Goal: Task Accomplishment & Management: Complete application form

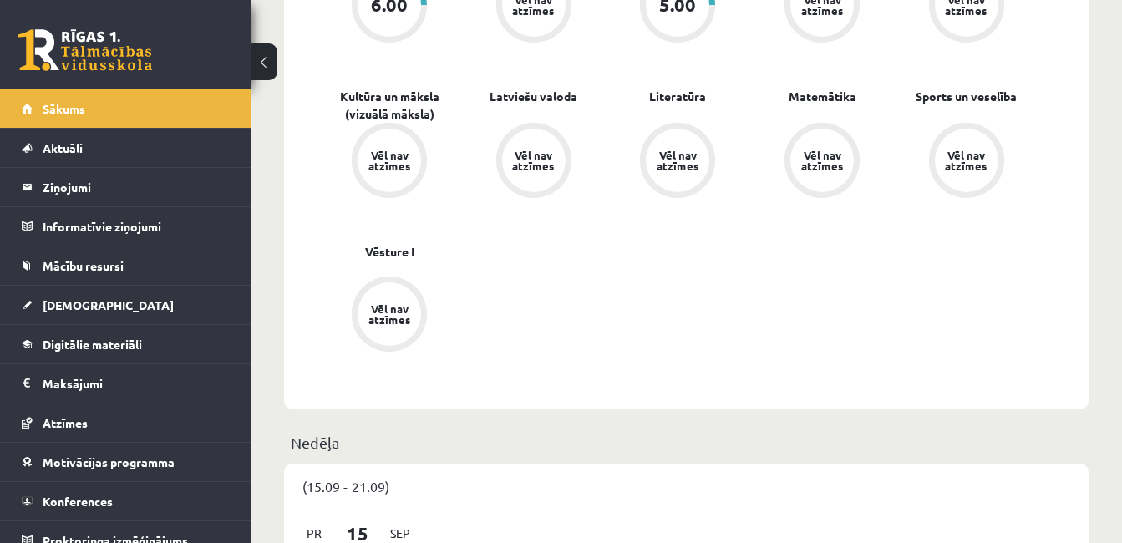
scroll to position [477, 0]
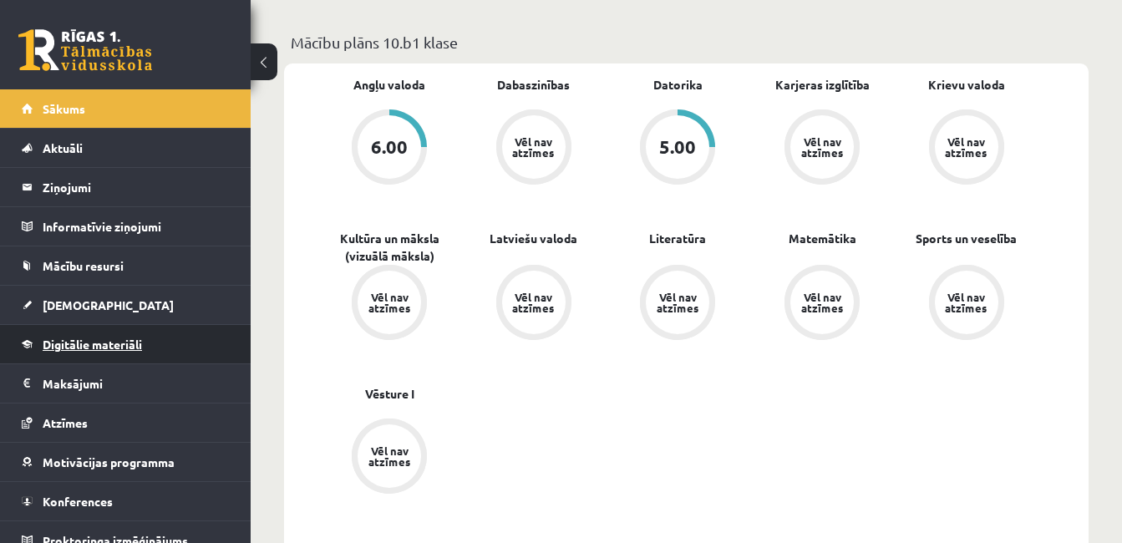
click at [123, 338] on span "Digitālie materiāli" at bounding box center [92, 344] width 99 height 15
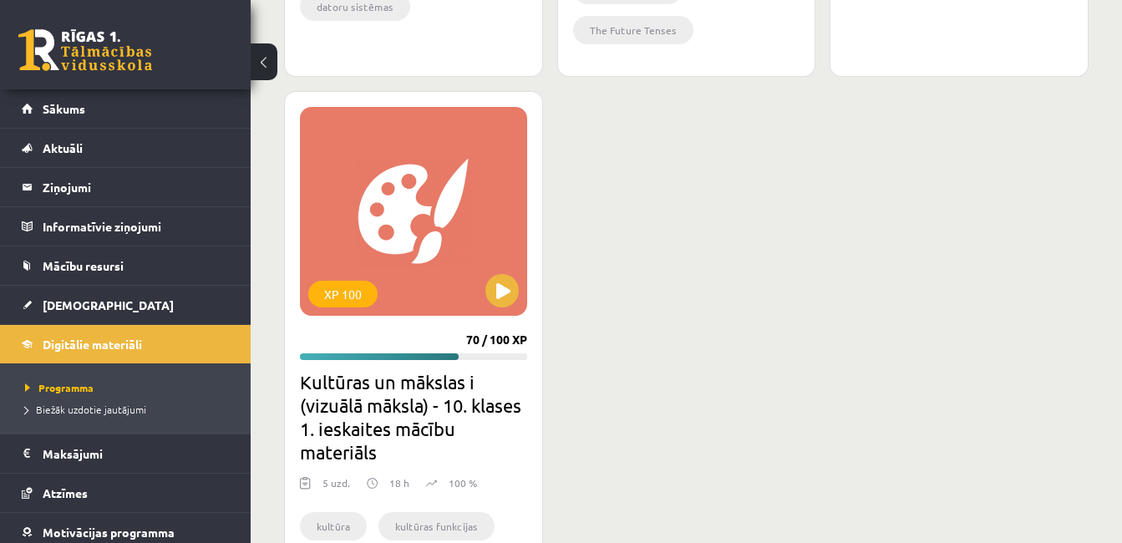
scroll to position [1469, 0]
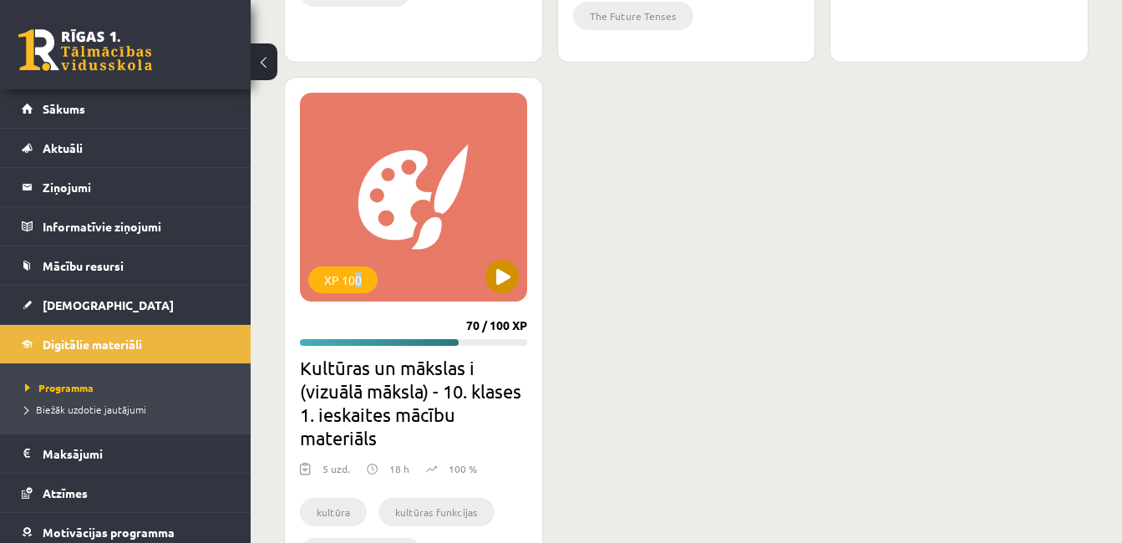
click at [358, 168] on div "XP 100" at bounding box center [413, 197] width 227 height 209
click at [636, 218] on div "XP 100 89 / 100 XP Datorikas - 10. klases 1. ieskaites mācību materiāls 14 uzd.…" at bounding box center [686, 81] width 804 height 1115
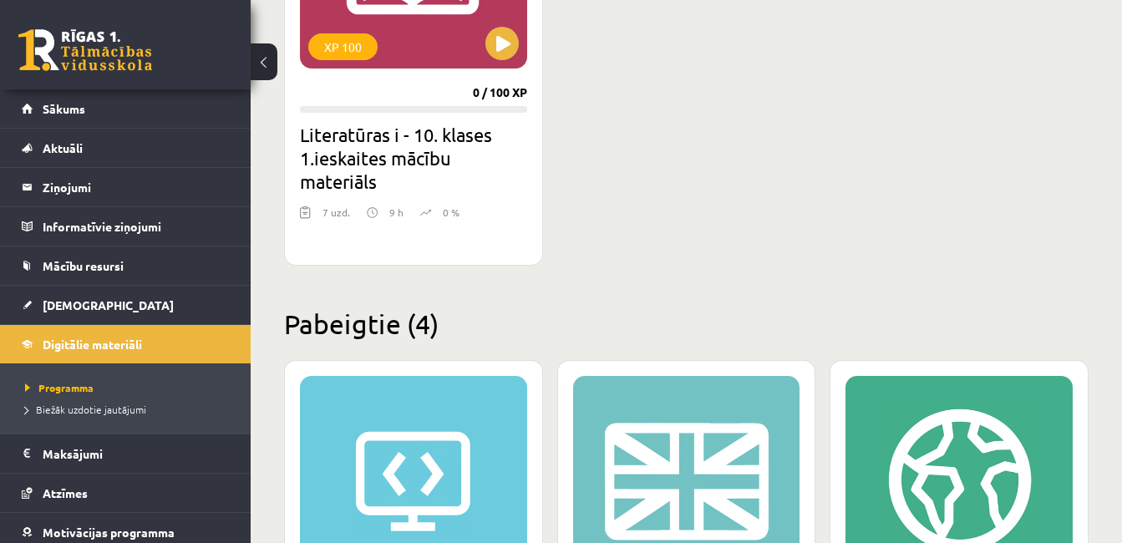
scroll to position [555, 0]
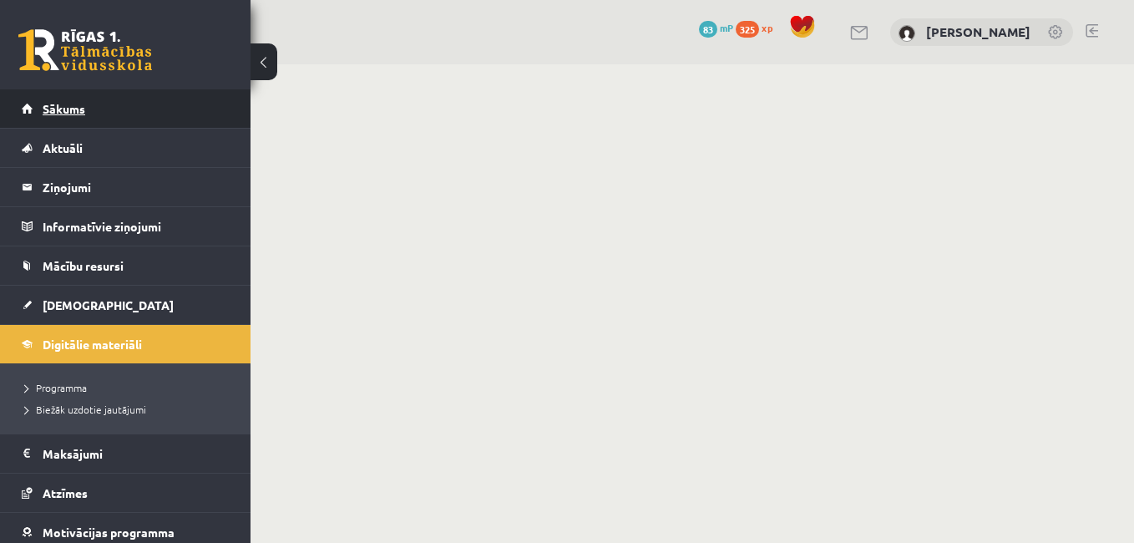
click at [66, 115] on link "Sākums" at bounding box center [126, 108] width 208 height 38
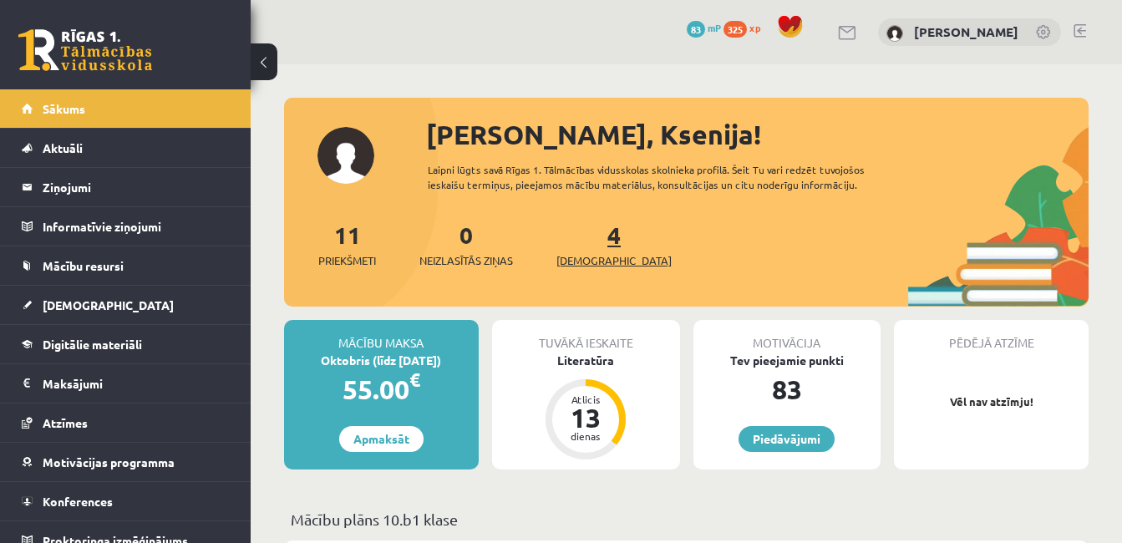
click at [581, 245] on link "4 Ieskaites" at bounding box center [613, 244] width 115 height 49
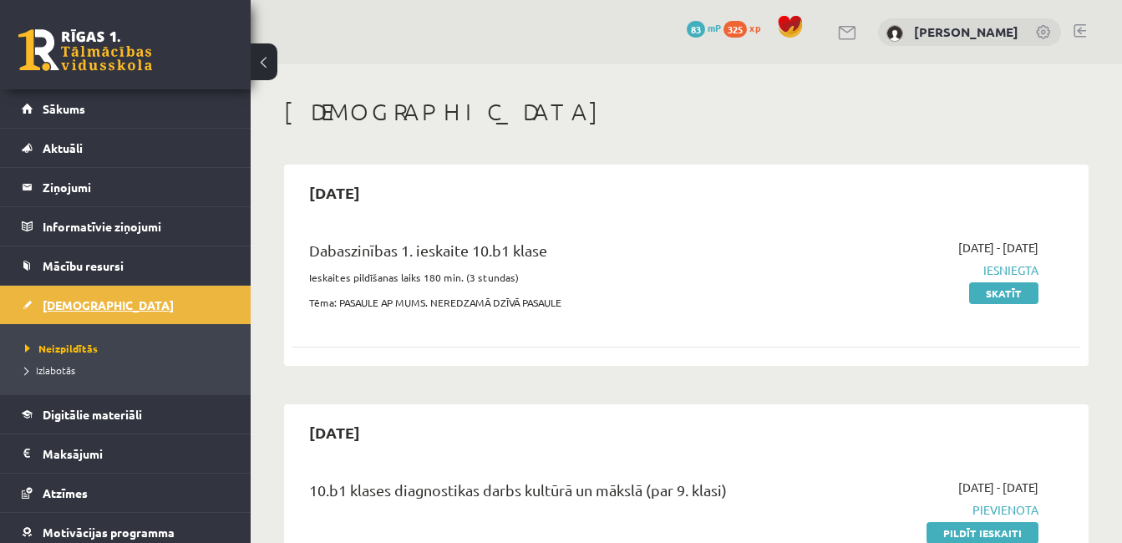
click at [90, 305] on span "[DEMOGRAPHIC_DATA]" at bounding box center [108, 304] width 131 height 15
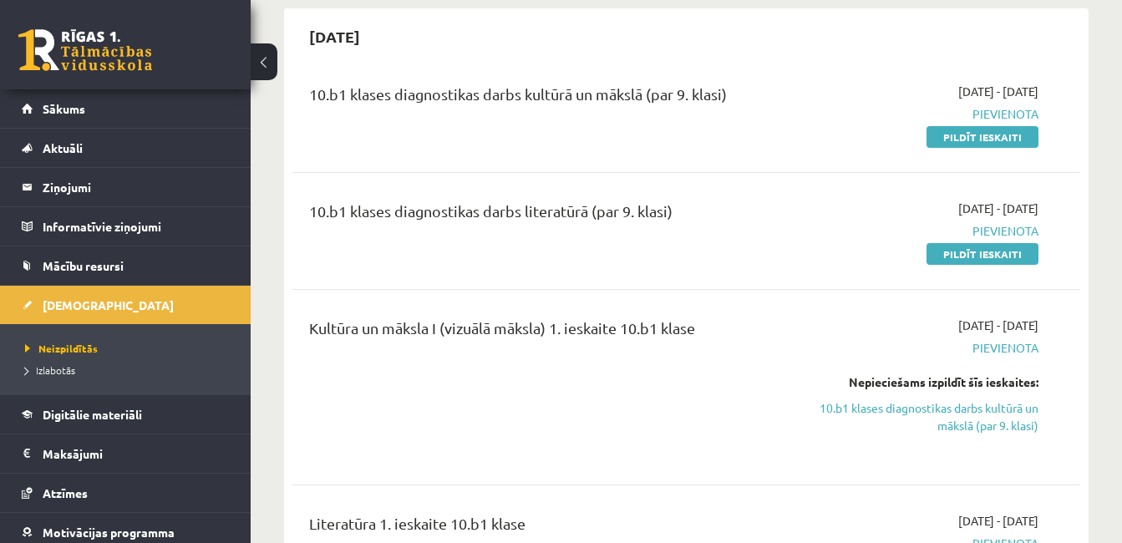
scroll to position [330, 0]
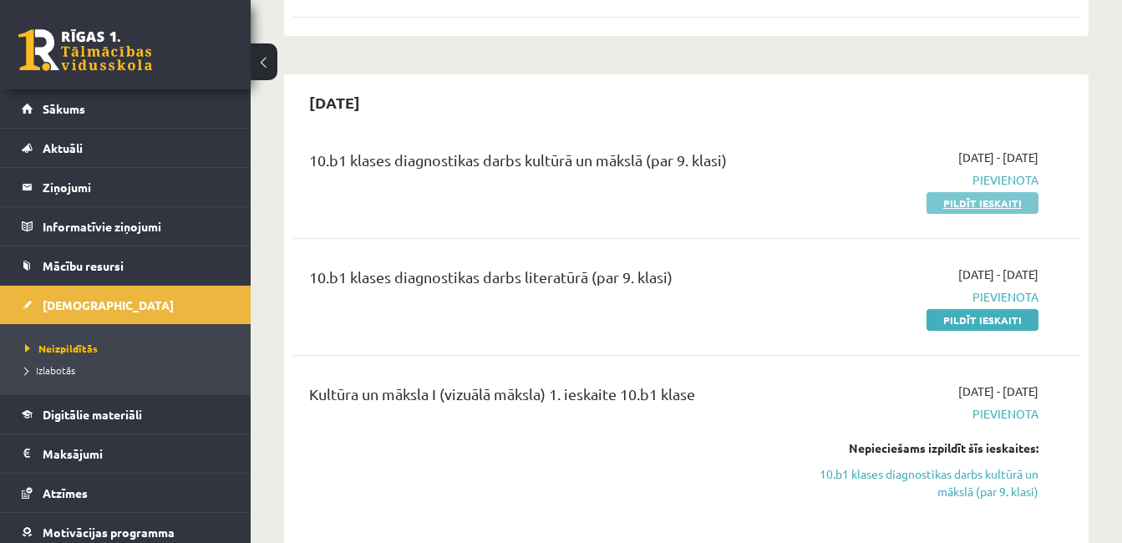
click at [982, 205] on link "Pildīt ieskaiti" at bounding box center [982, 203] width 112 height 22
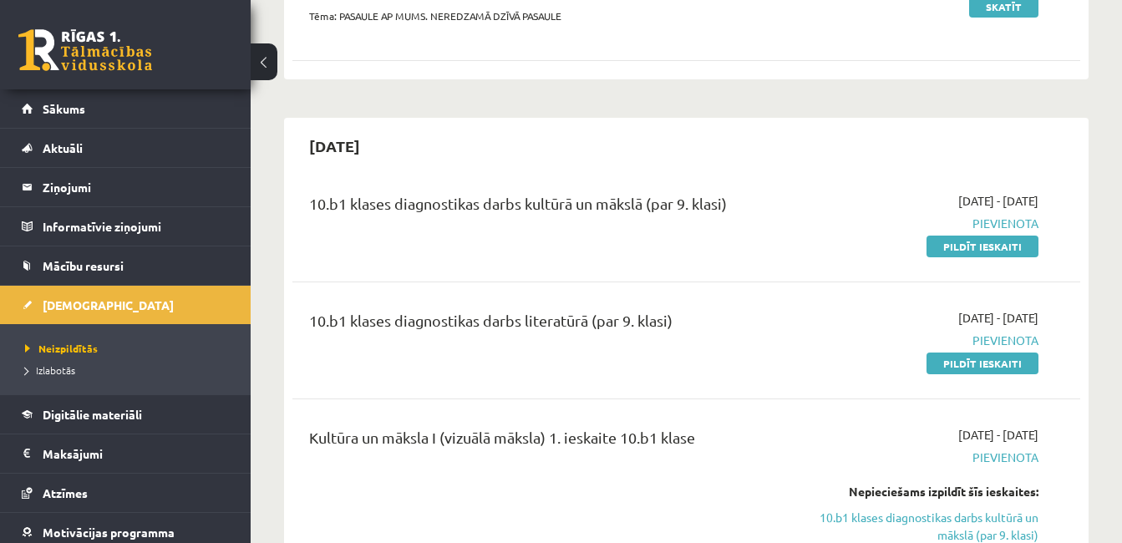
scroll to position [396, 0]
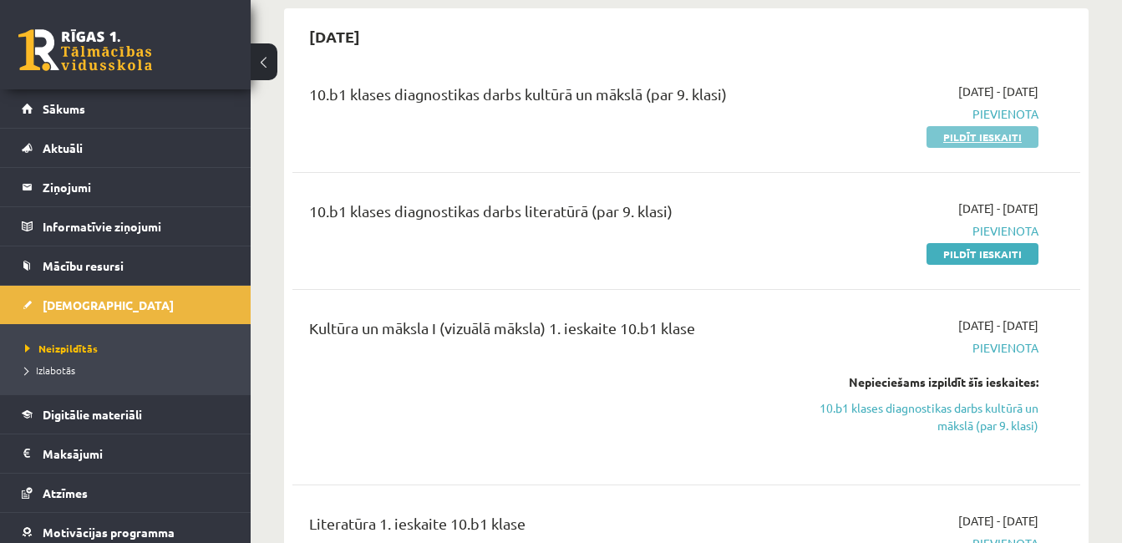
click at [975, 140] on link "Pildīt ieskaiti" at bounding box center [982, 137] width 112 height 22
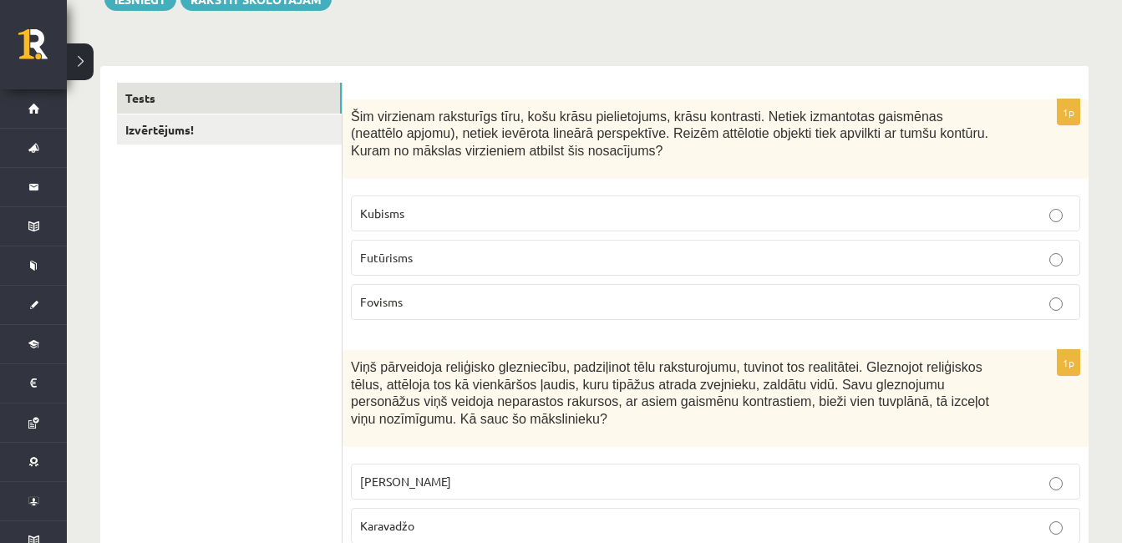
scroll to position [285, 0]
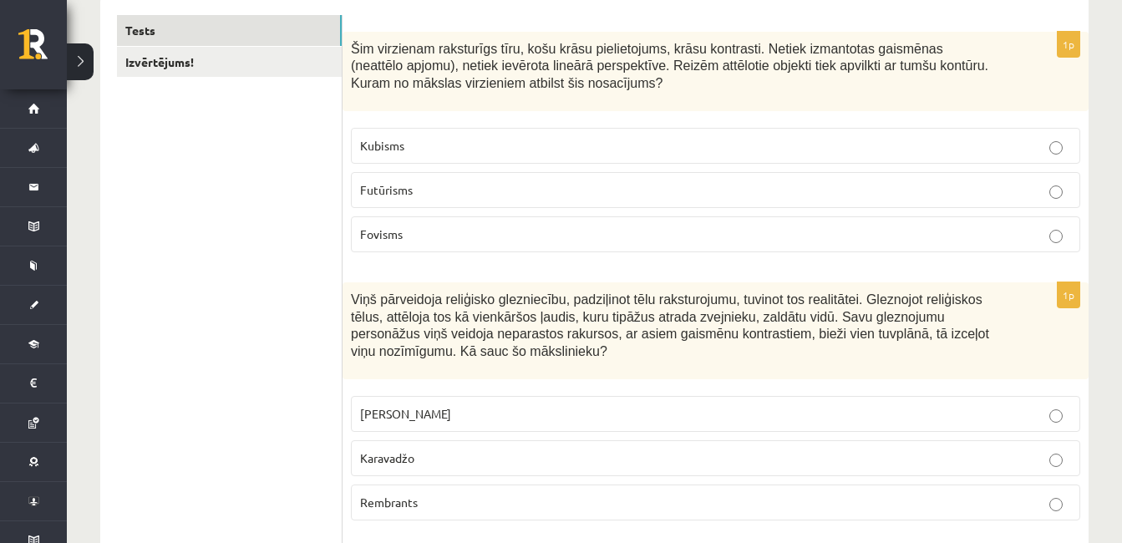
click at [732, 251] on label "Fovisms" at bounding box center [715, 234] width 729 height 36
click at [698, 225] on label "Fovisms" at bounding box center [715, 234] width 729 height 36
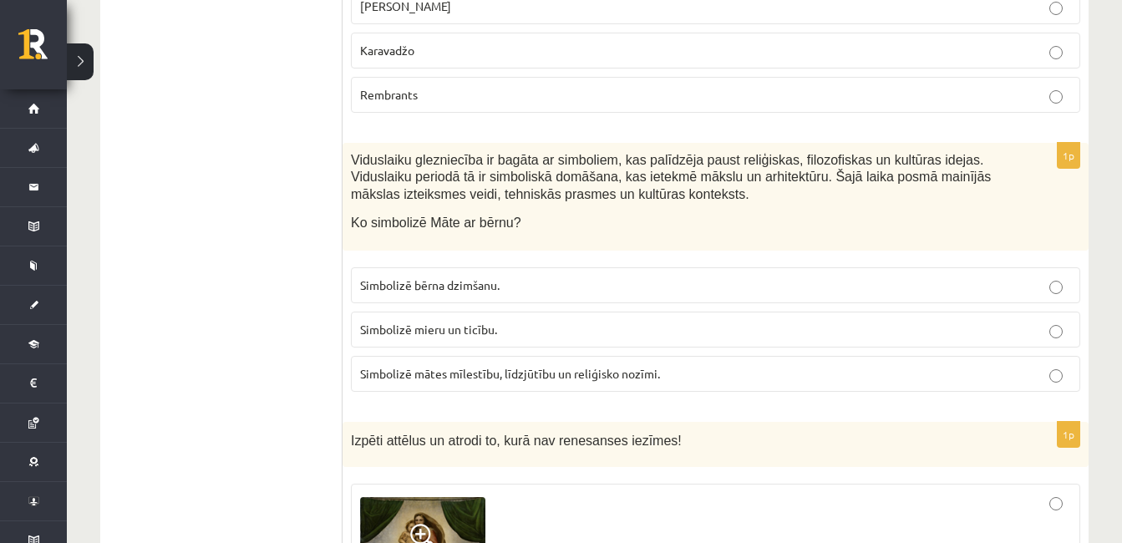
scroll to position [679, 0]
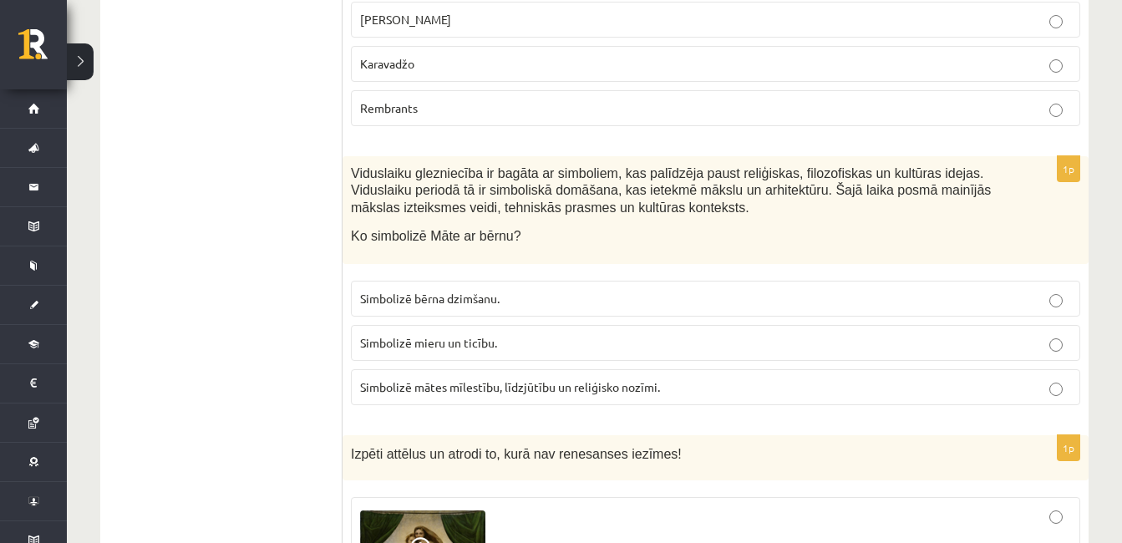
click at [973, 68] on p "Karavadžo" at bounding box center [715, 64] width 711 height 18
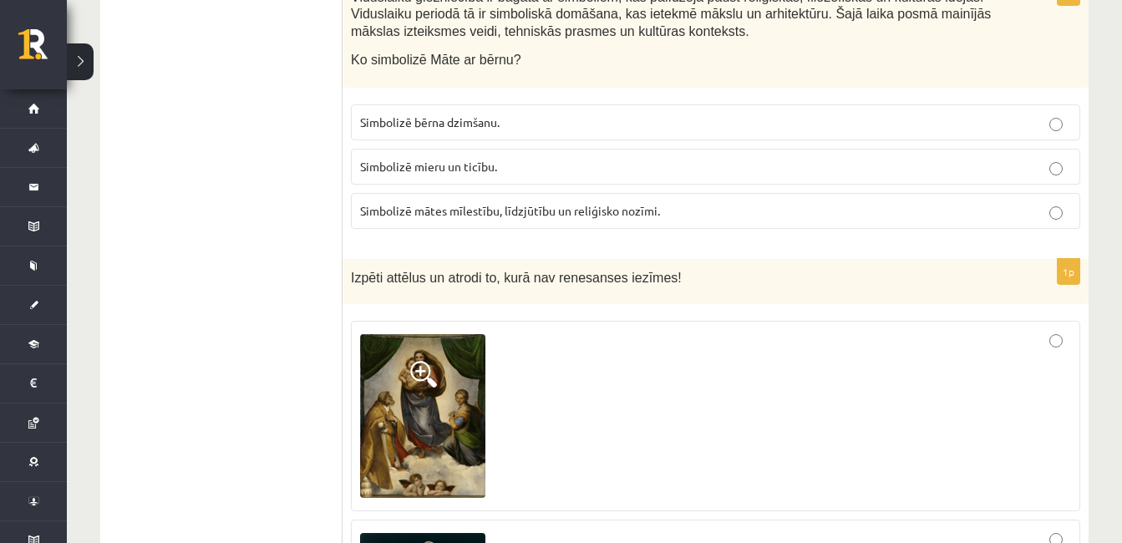
scroll to position [842, 0]
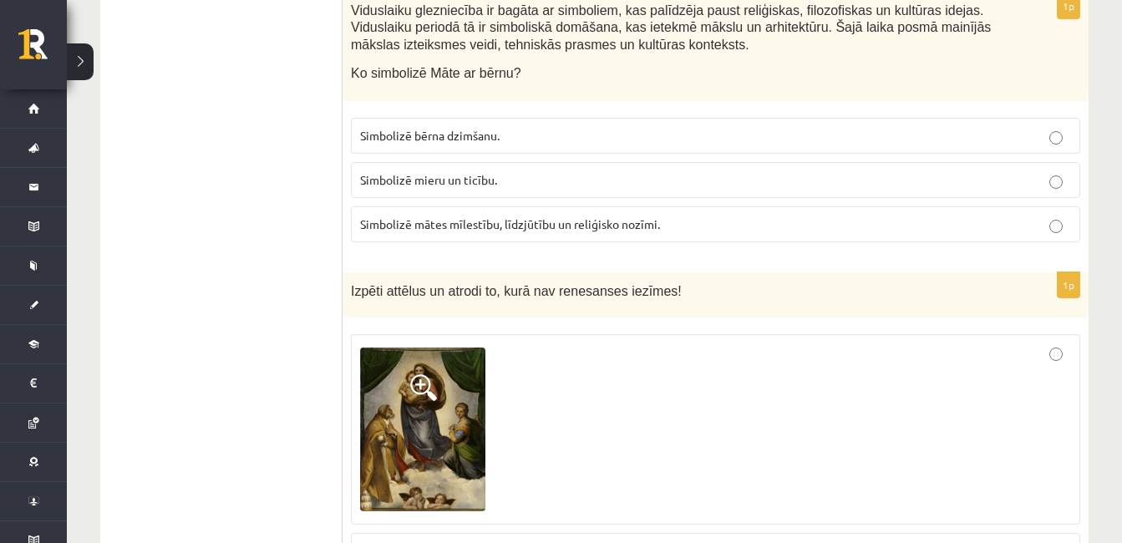
click at [646, 224] on span "Simbolizē mātes mīlestību, līdzjūtību un reliģisko nozīmi." at bounding box center [510, 223] width 300 height 15
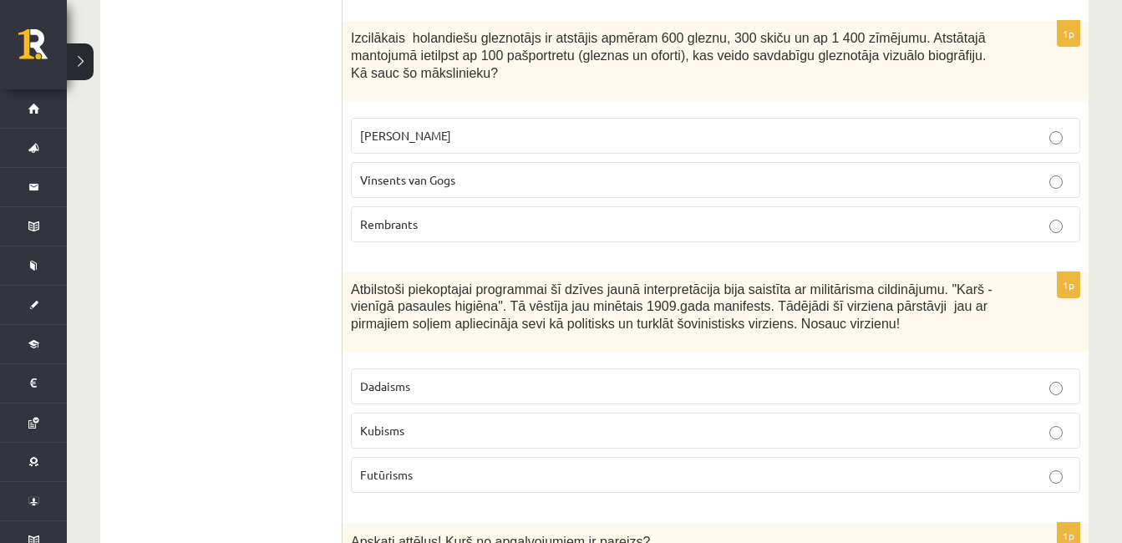
scroll to position [1698, 0]
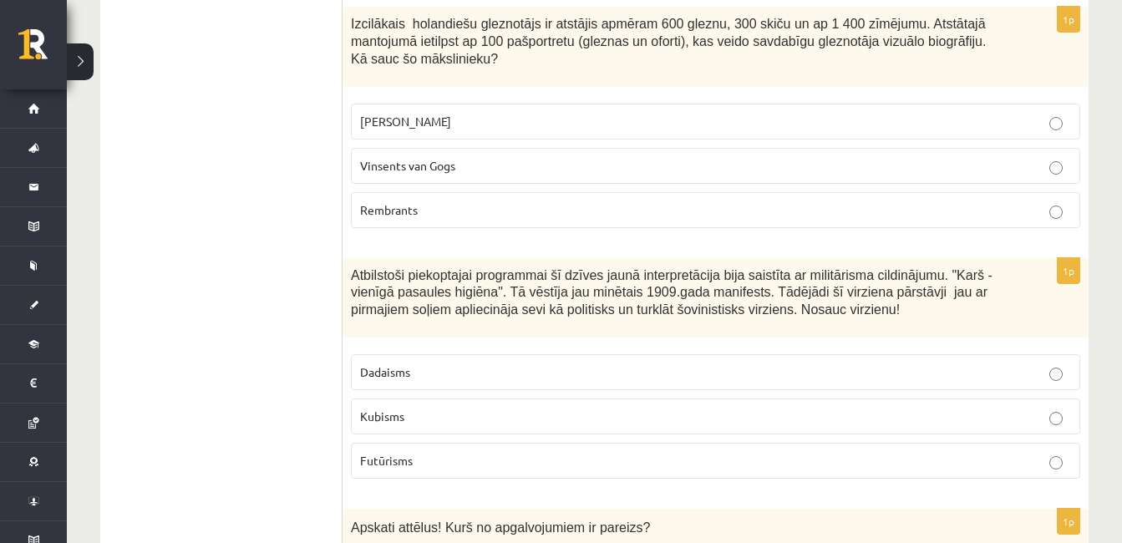
click at [876, 206] on p "Rembrants" at bounding box center [715, 210] width 711 height 18
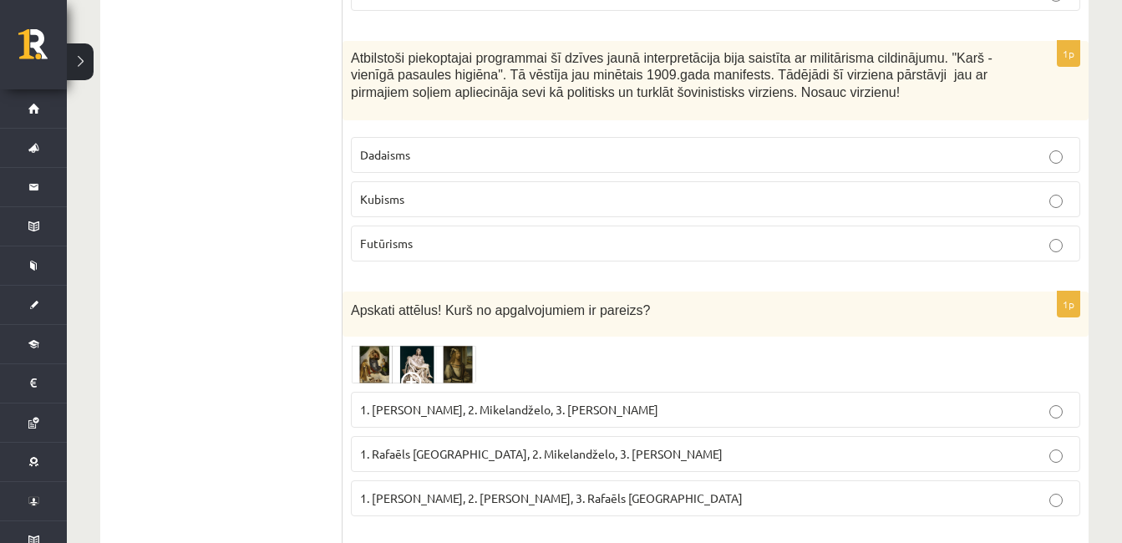
scroll to position [1942, 0]
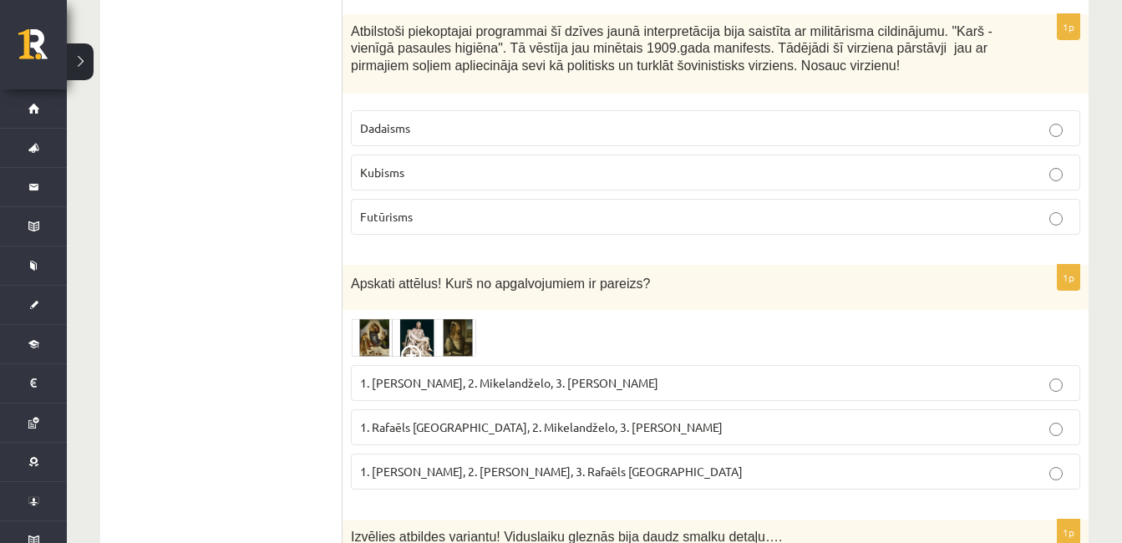
click at [1015, 213] on p "Futūrisms" at bounding box center [715, 217] width 711 height 18
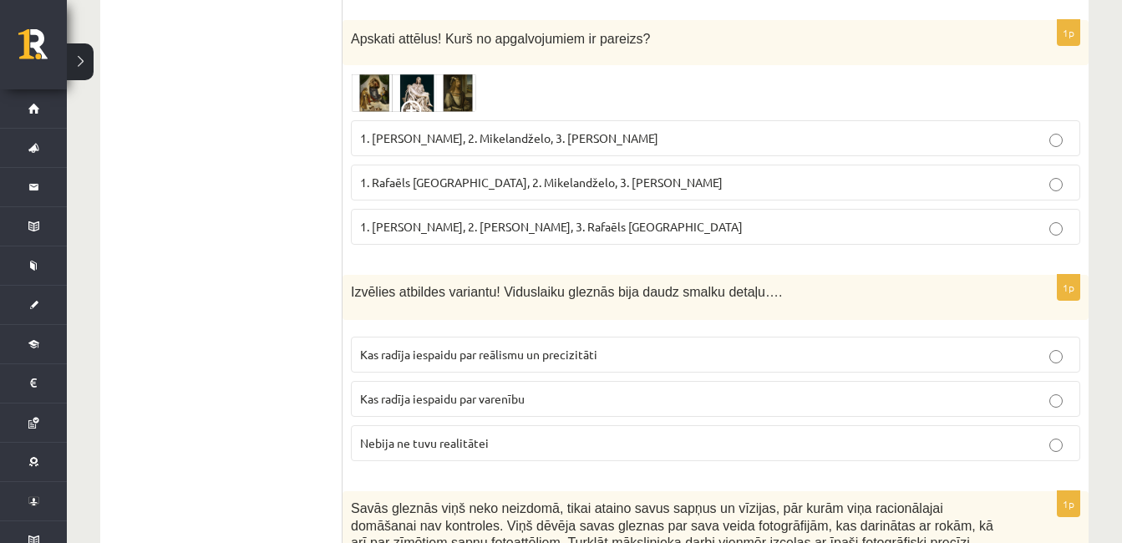
scroll to position [2200, 0]
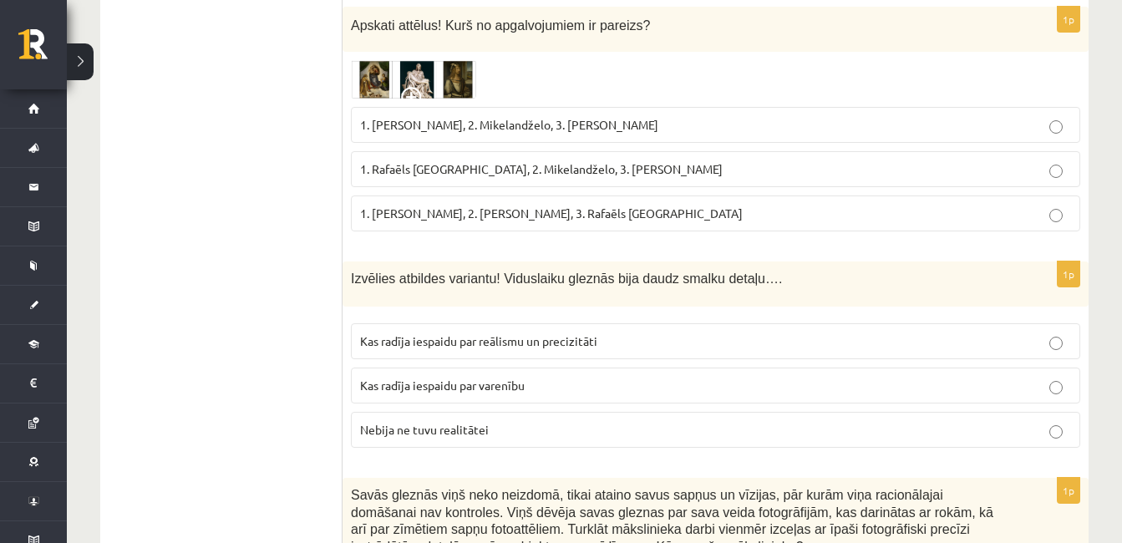
click at [731, 117] on p "1. Leonardo da Vinči, 2. Mikelandželo, 3. Albrehts Dīrers" at bounding box center [715, 125] width 711 height 18
click at [373, 84] on img at bounding box center [413, 79] width 125 height 38
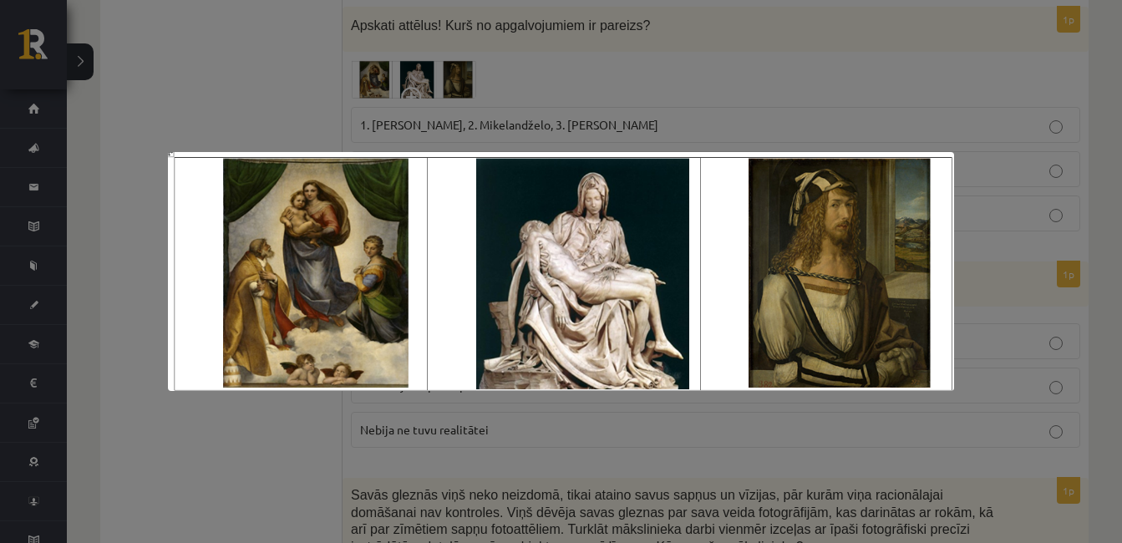
click at [550, 99] on div at bounding box center [561, 271] width 1122 height 543
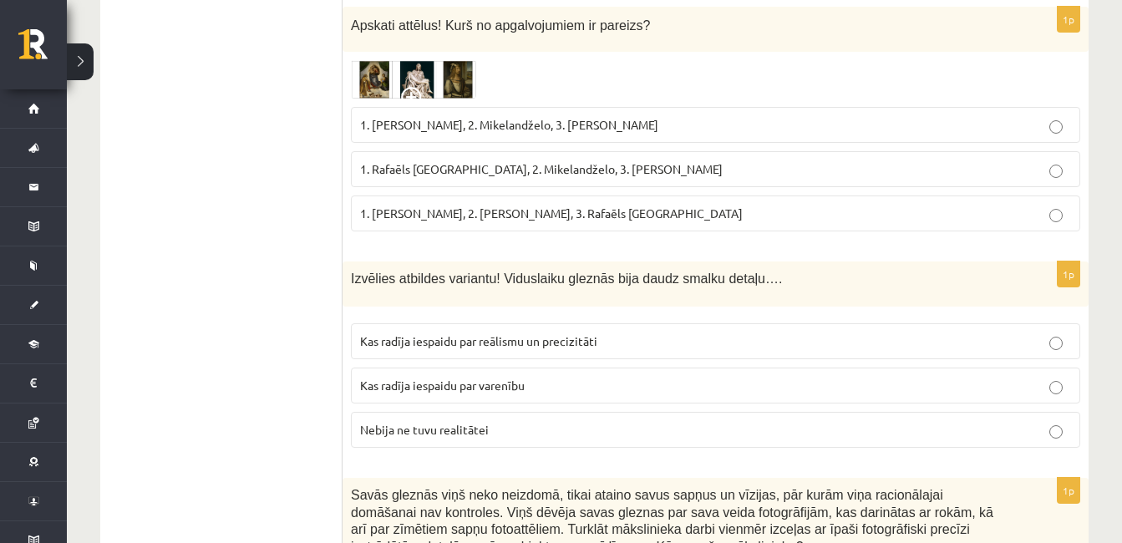
click at [551, 176] on p "1. Rafaēls Sancio da Urbīno, 2. Mikelandželo, 3. Albrehts Dīrers" at bounding box center [715, 169] width 711 height 18
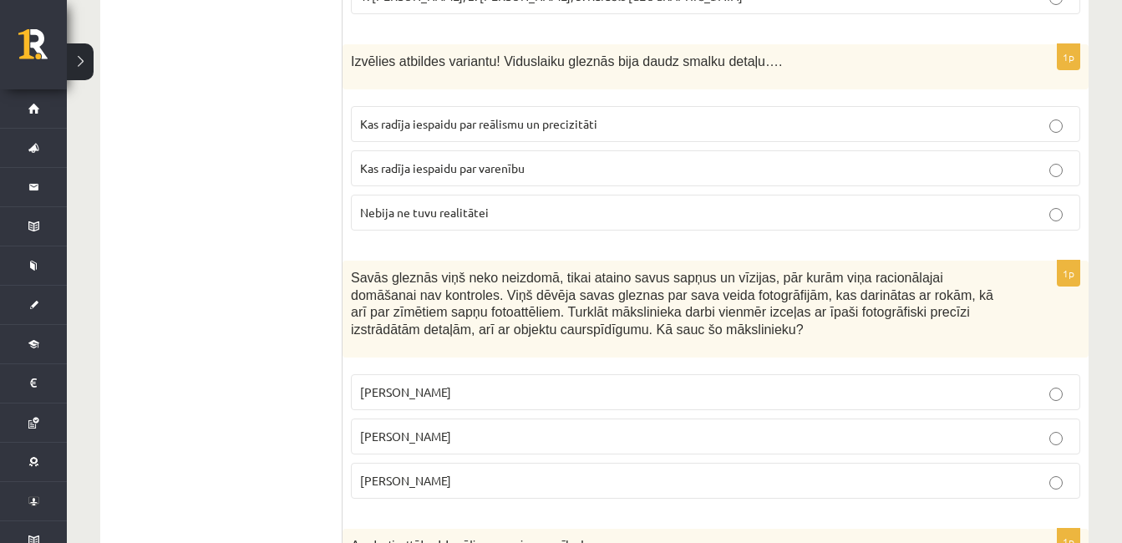
scroll to position [2404, 0]
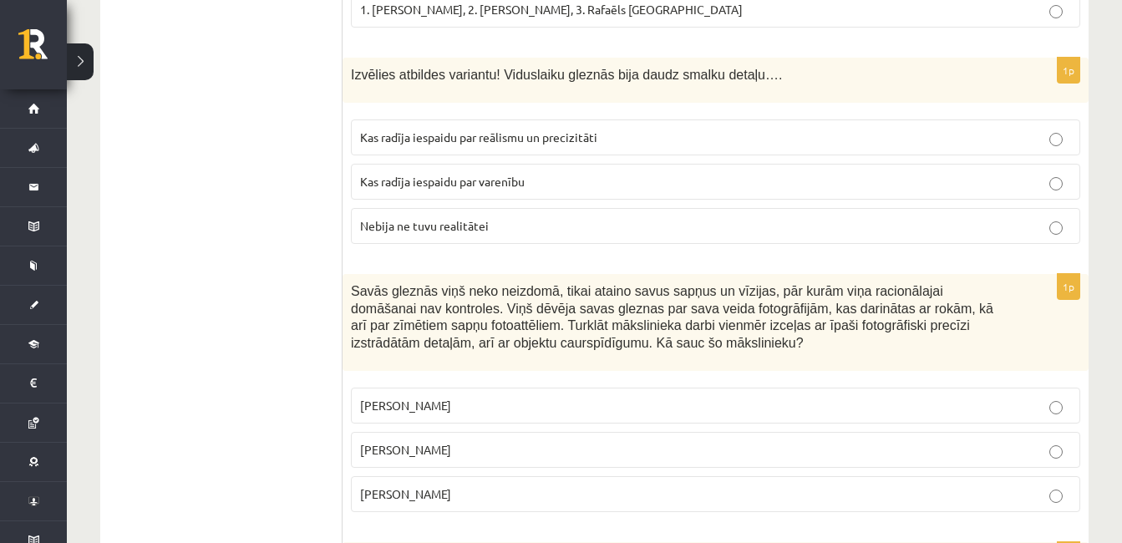
click at [502, 460] on label "Salvadors Dalī" at bounding box center [715, 450] width 729 height 36
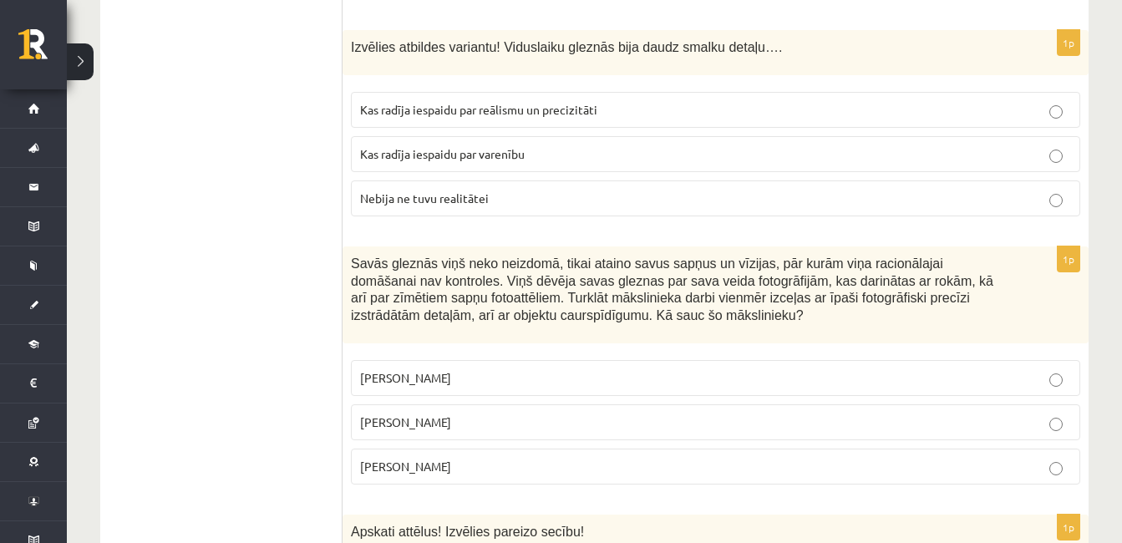
scroll to position [2445, 0]
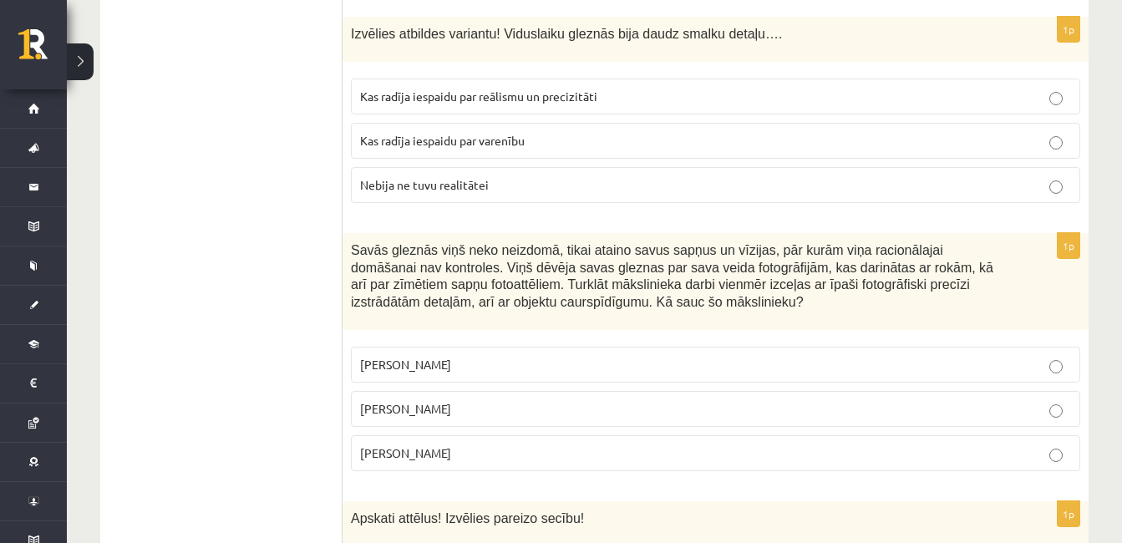
click at [748, 94] on p "Kas radīja iespaidu par reālismu un precizitāti" at bounding box center [715, 97] width 711 height 18
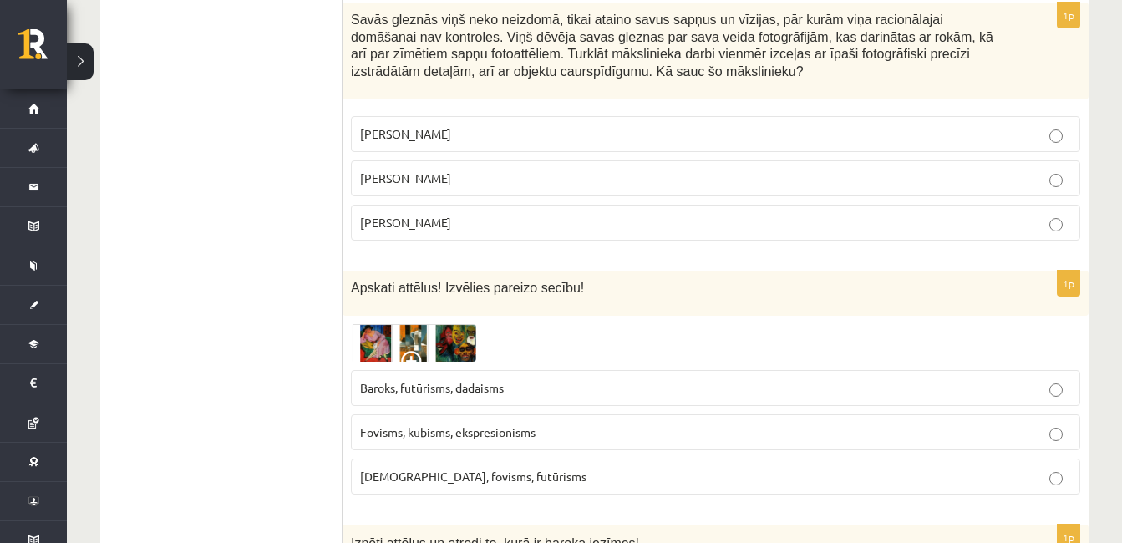
scroll to position [2662, 0]
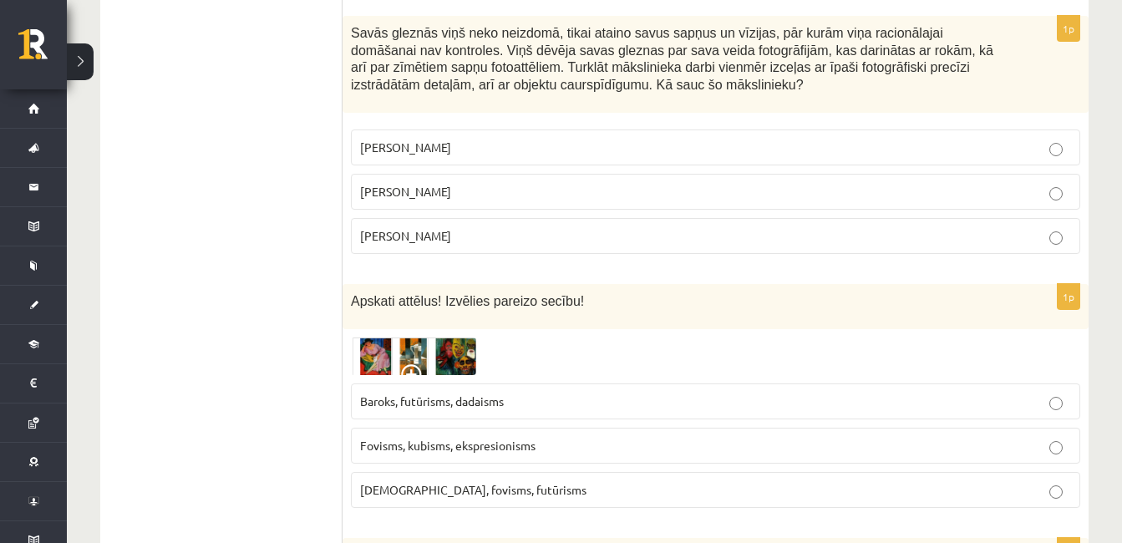
click at [473, 357] on img at bounding box center [413, 356] width 125 height 38
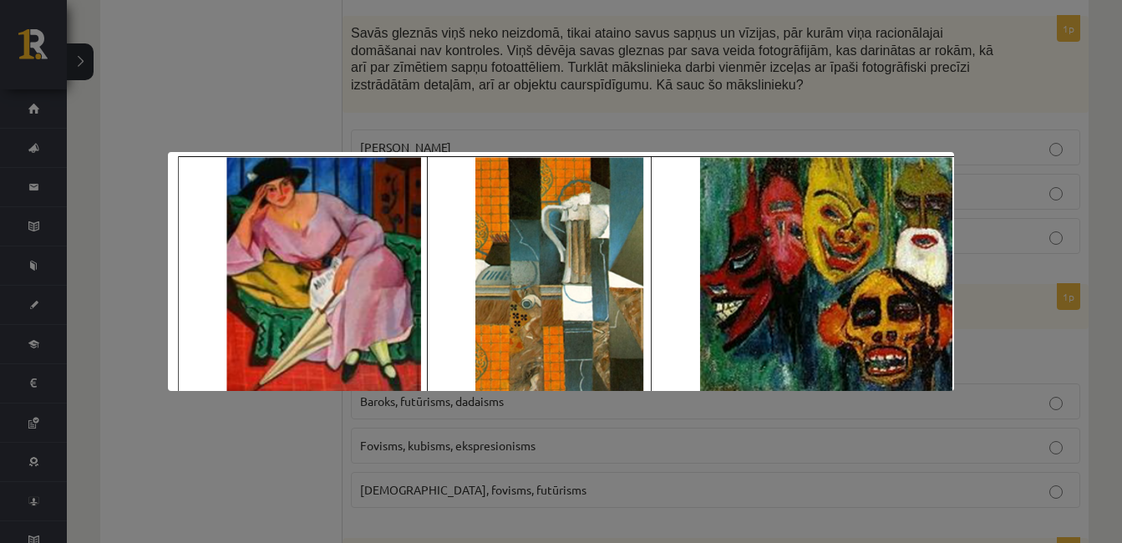
click at [678, 121] on div at bounding box center [561, 271] width 1122 height 543
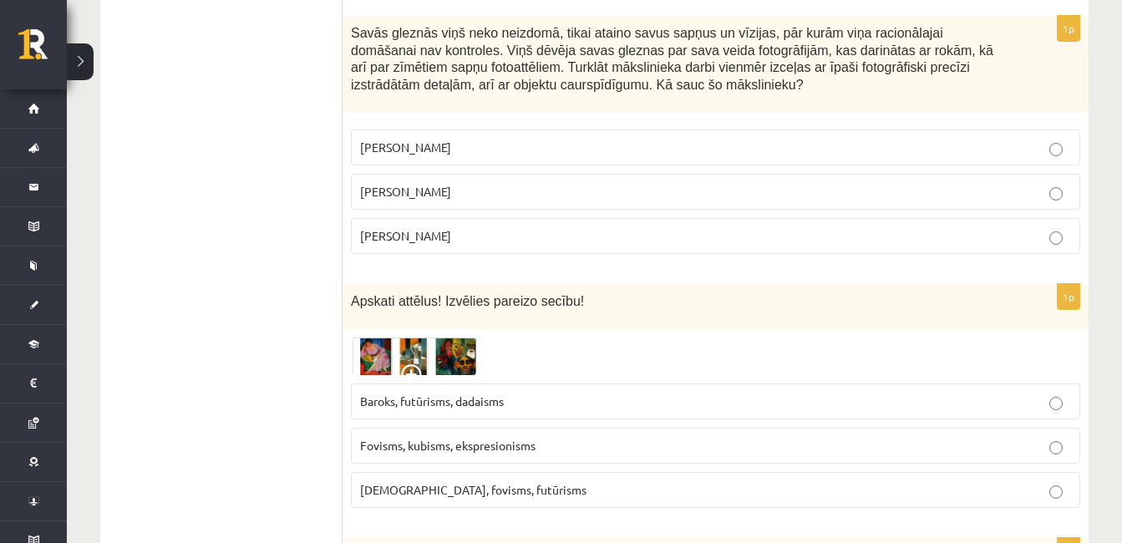
click at [490, 493] on span "Kubisms, fovisms, futūrisms" at bounding box center [473, 489] width 226 height 15
click at [421, 349] on img at bounding box center [413, 356] width 125 height 38
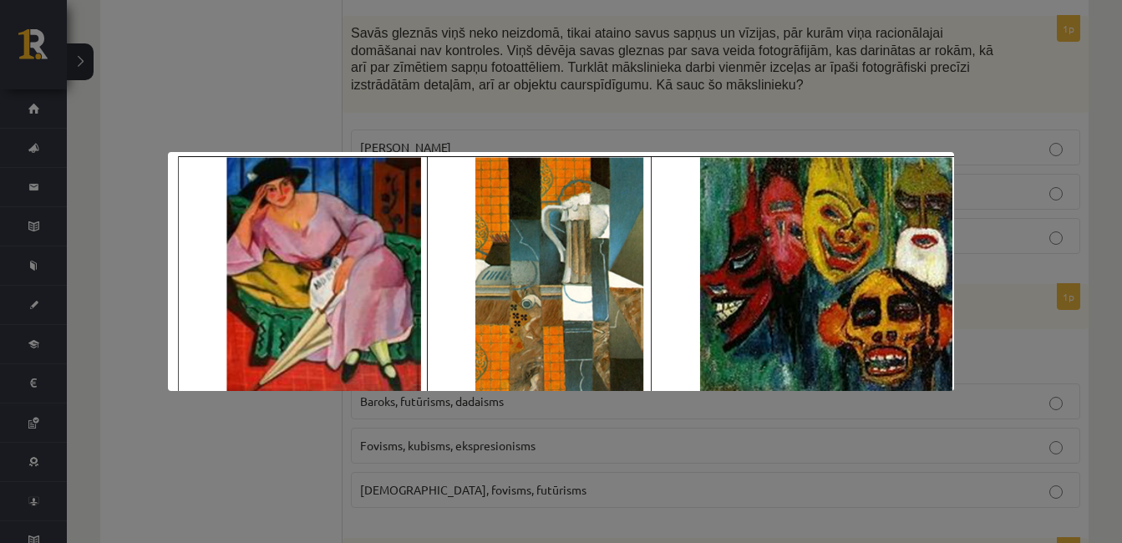
click at [421, 349] on img at bounding box center [560, 271] width 785 height 239
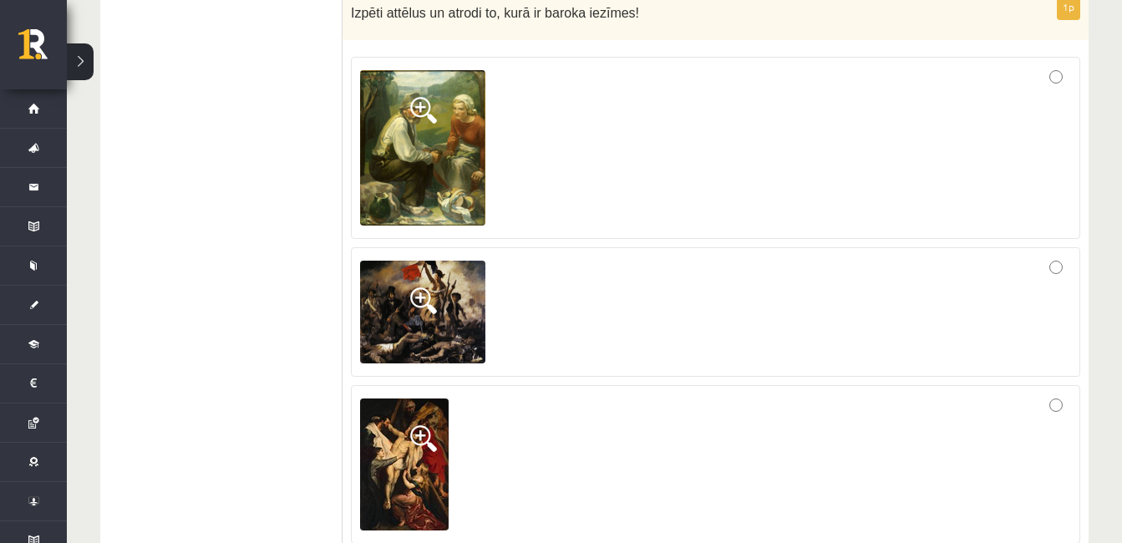
scroll to position [3179, 0]
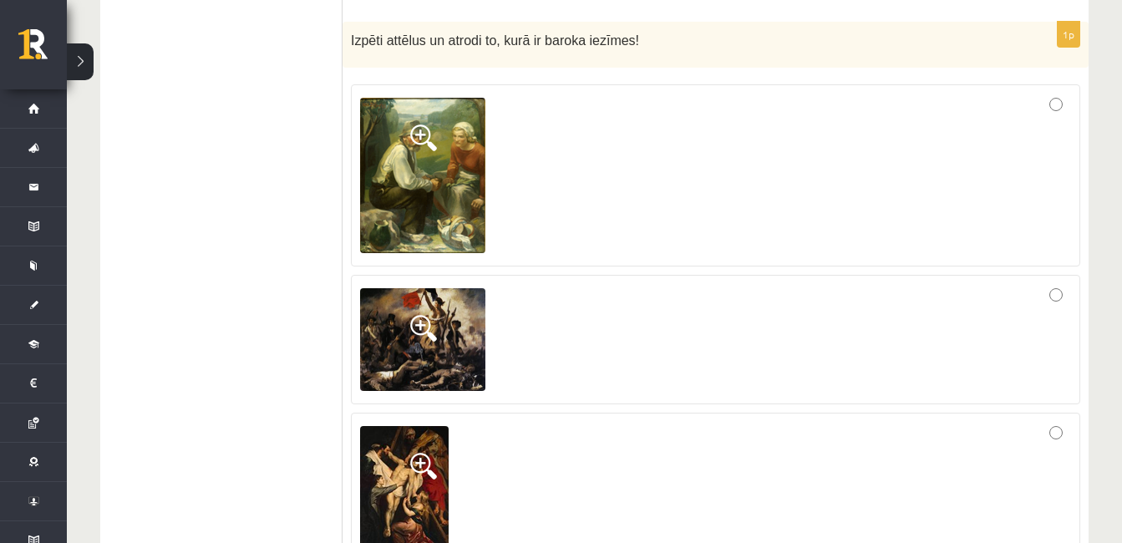
click at [1043, 432] on div at bounding box center [715, 492] width 711 height 140
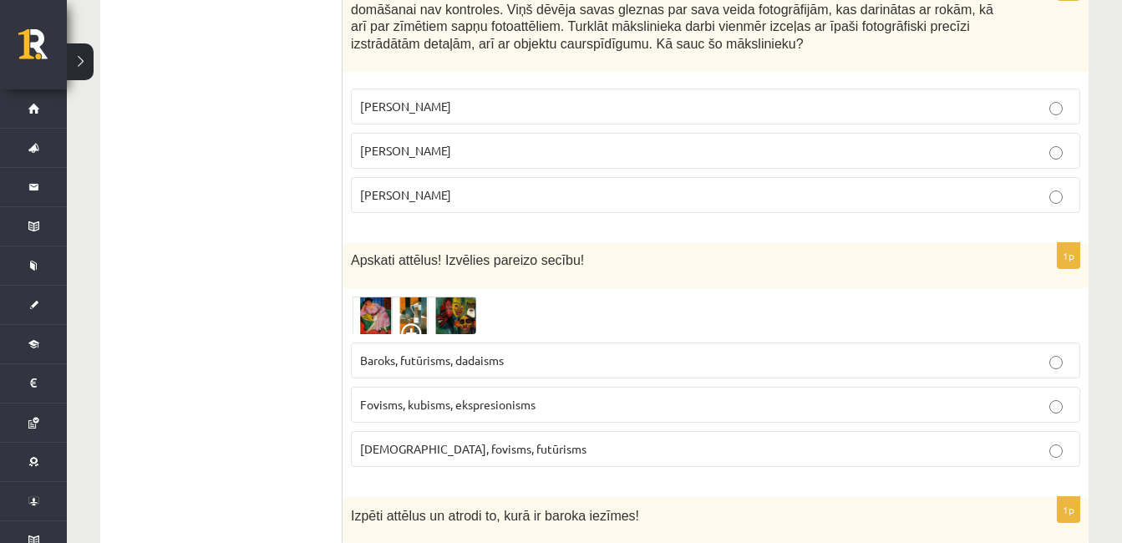
scroll to position [2717, 0]
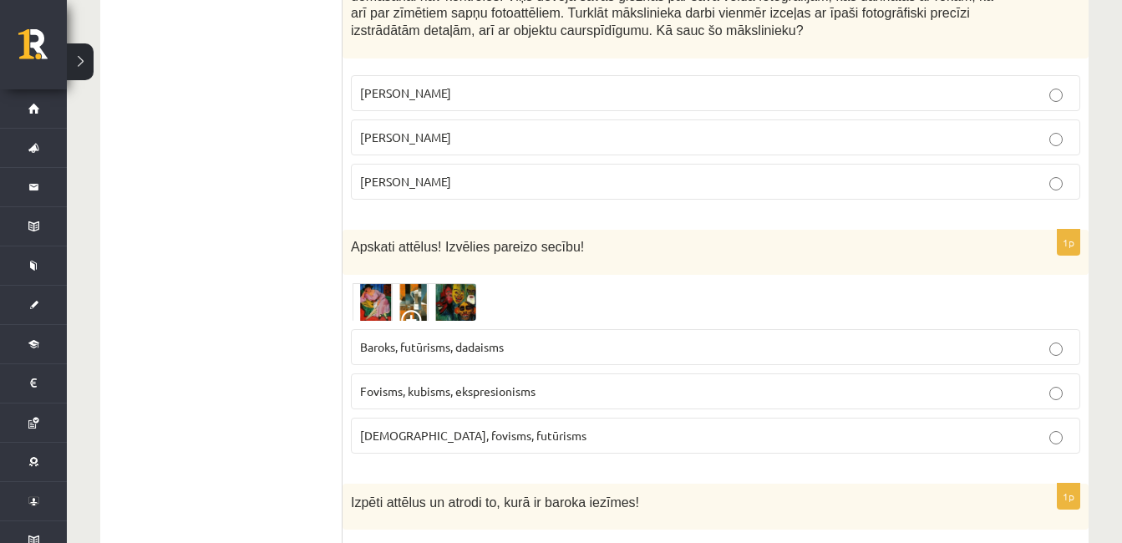
click at [442, 300] on img at bounding box center [413, 302] width 125 height 38
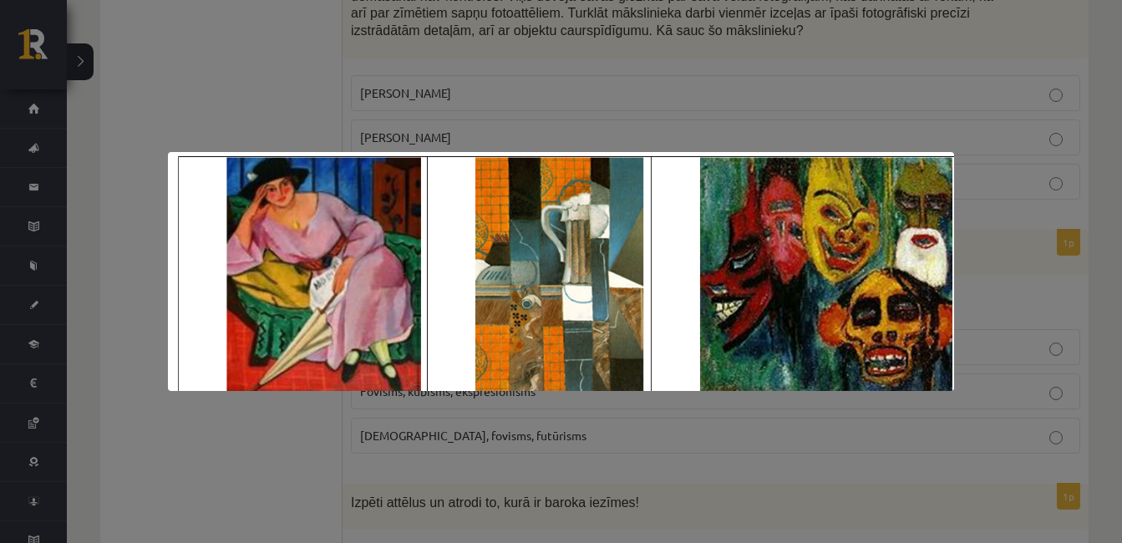
click at [469, 308] on img at bounding box center [560, 271] width 785 height 239
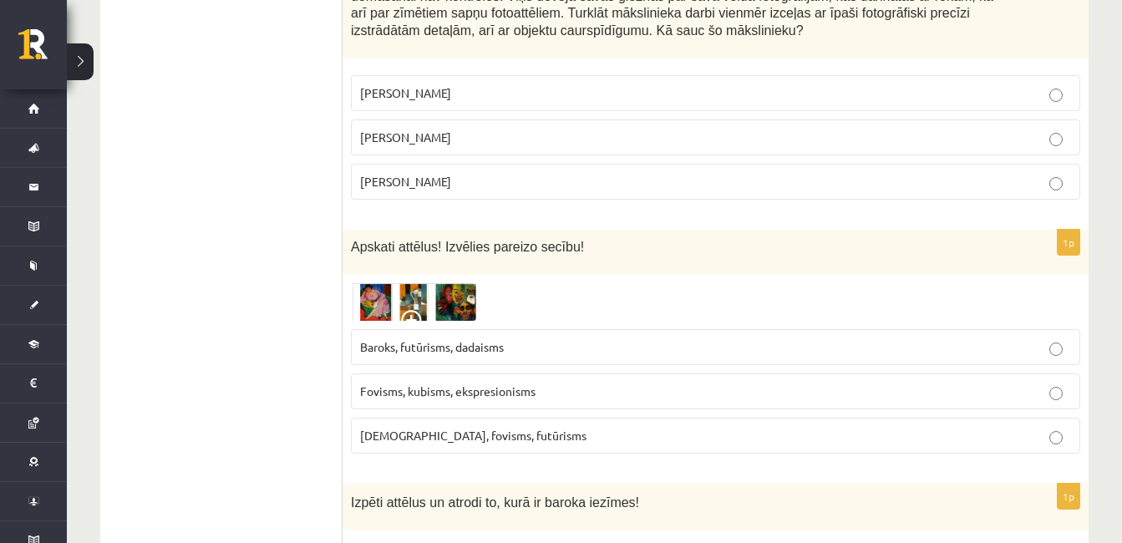
click at [507, 387] on span "Fovisms, kubisms, ekspresionisms" at bounding box center [447, 390] width 175 height 15
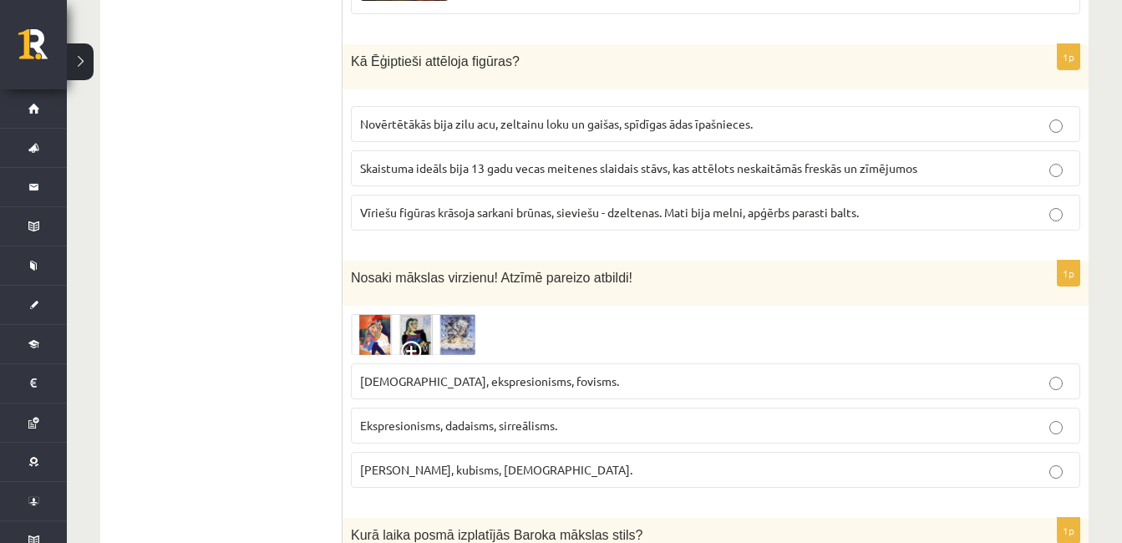
scroll to position [3776, 0]
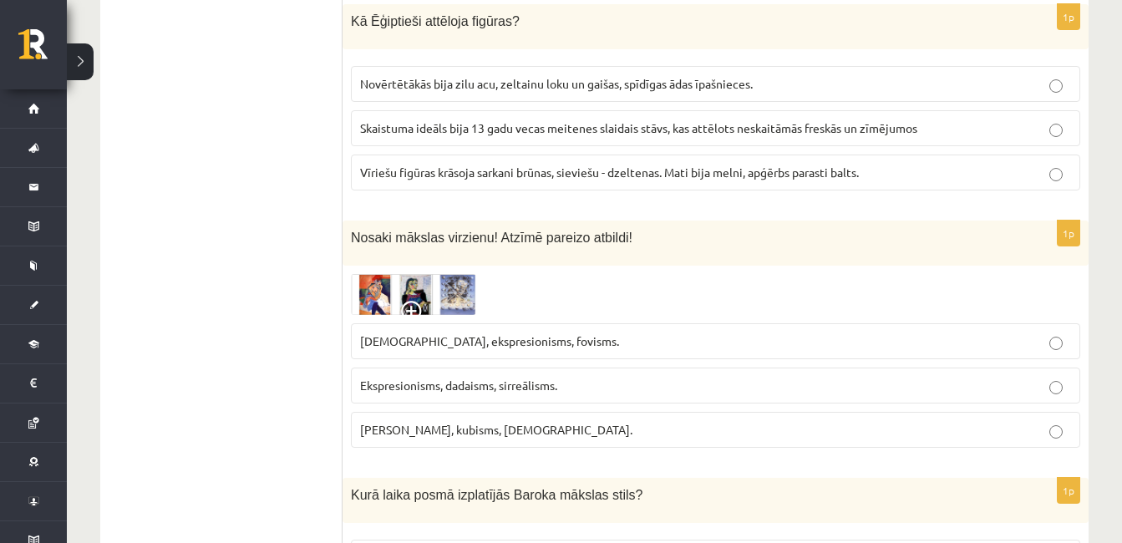
click at [424, 300] on img at bounding box center [413, 294] width 125 height 41
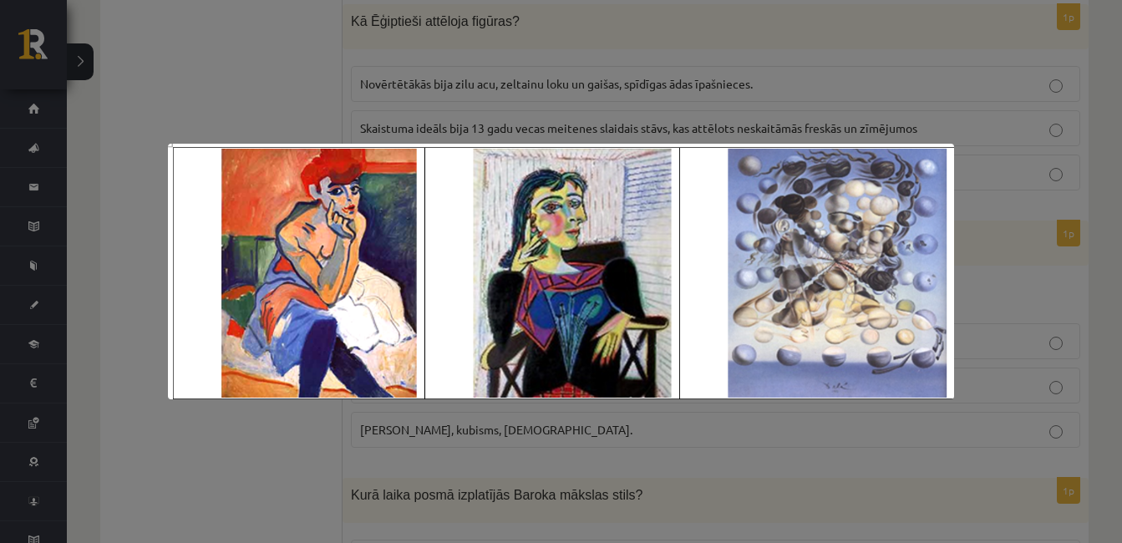
click at [993, 330] on div at bounding box center [561, 271] width 1122 height 543
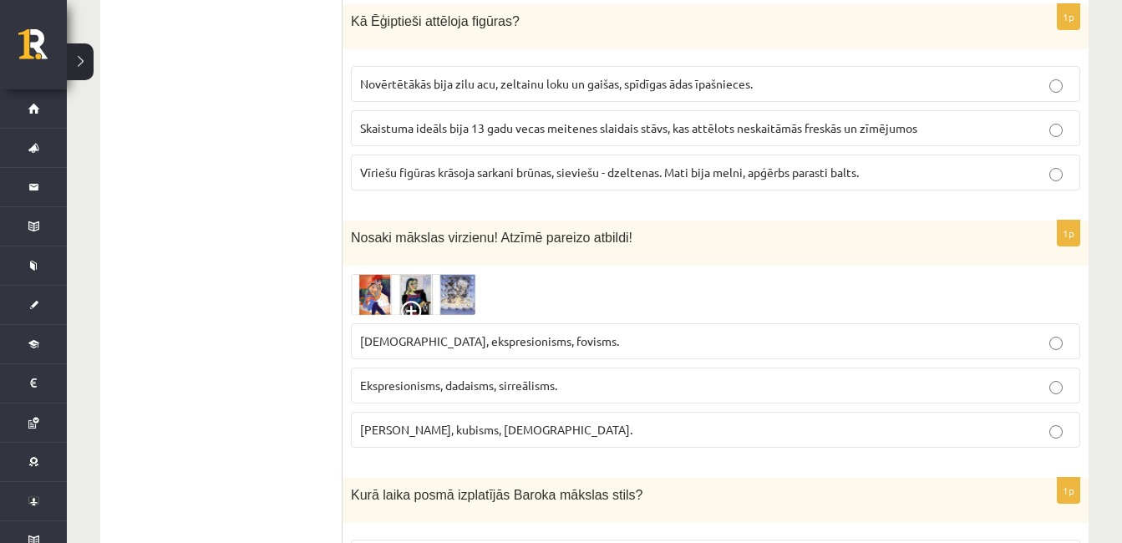
click at [584, 431] on p "Fovisms, kubisms, sirreālisms." at bounding box center [715, 430] width 711 height 18
click at [672, 131] on span "Skaistuma ideāls bija 13 gadu vecas meitenes slaidais stāvs, kas attēlots neska…" at bounding box center [638, 127] width 557 height 15
click at [771, 172] on span "Vīriešu figūras krāsoja sarkani brūnas, sieviešu - dzeltenas. Mati bija melni, …" at bounding box center [609, 172] width 499 height 15
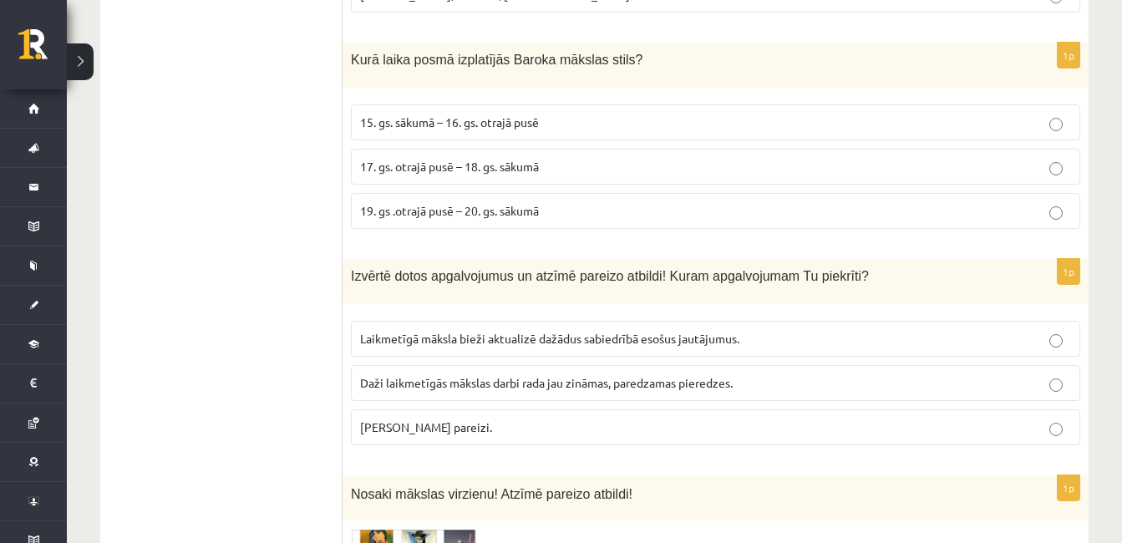
scroll to position [4224, 0]
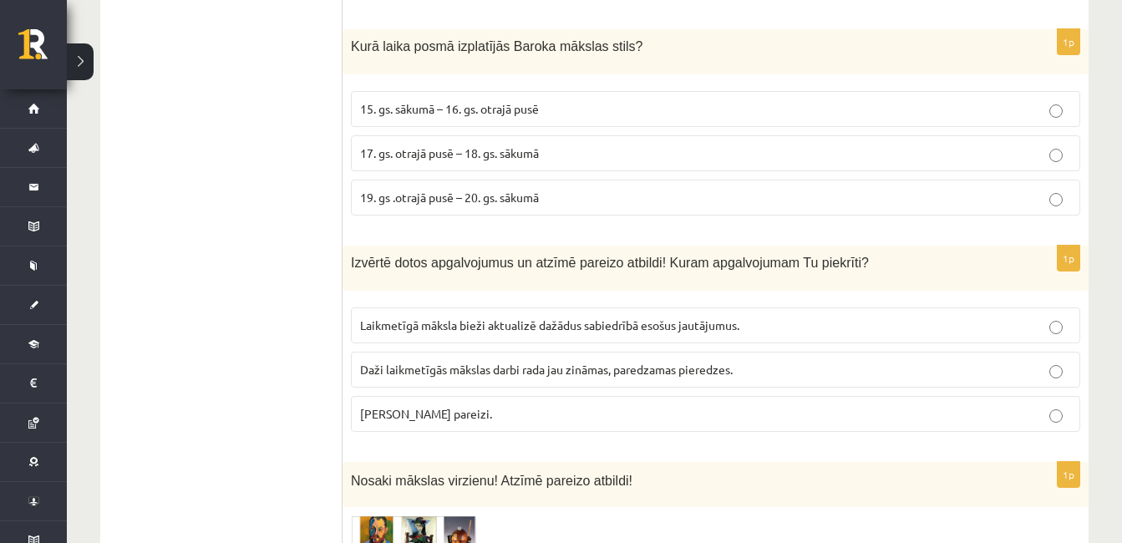
click at [1030, 156] on p "17. gs. otrajā pusē – 18. gs. sākumā" at bounding box center [715, 154] width 711 height 18
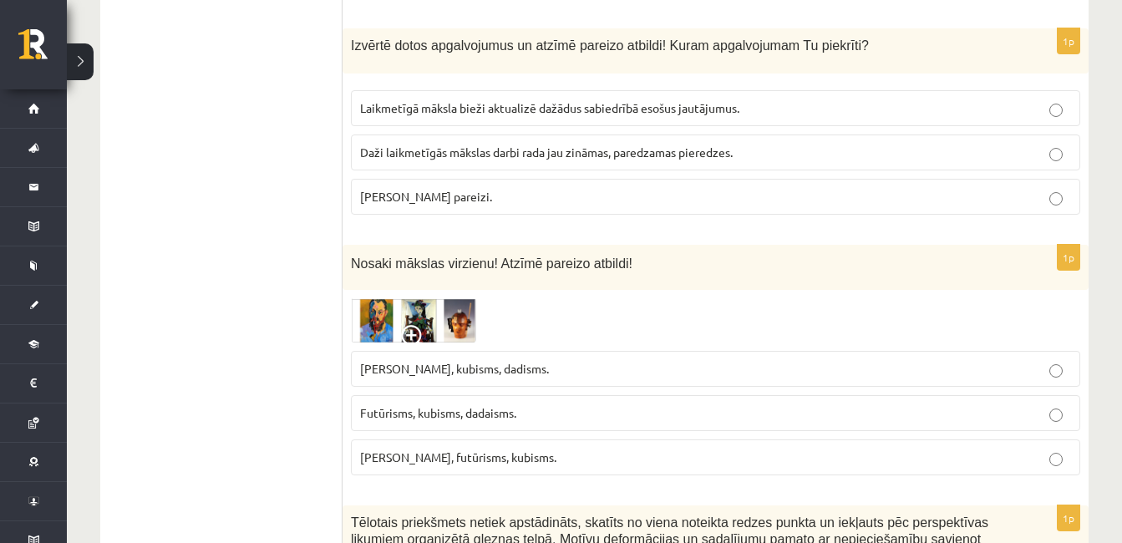
scroll to position [4455, 0]
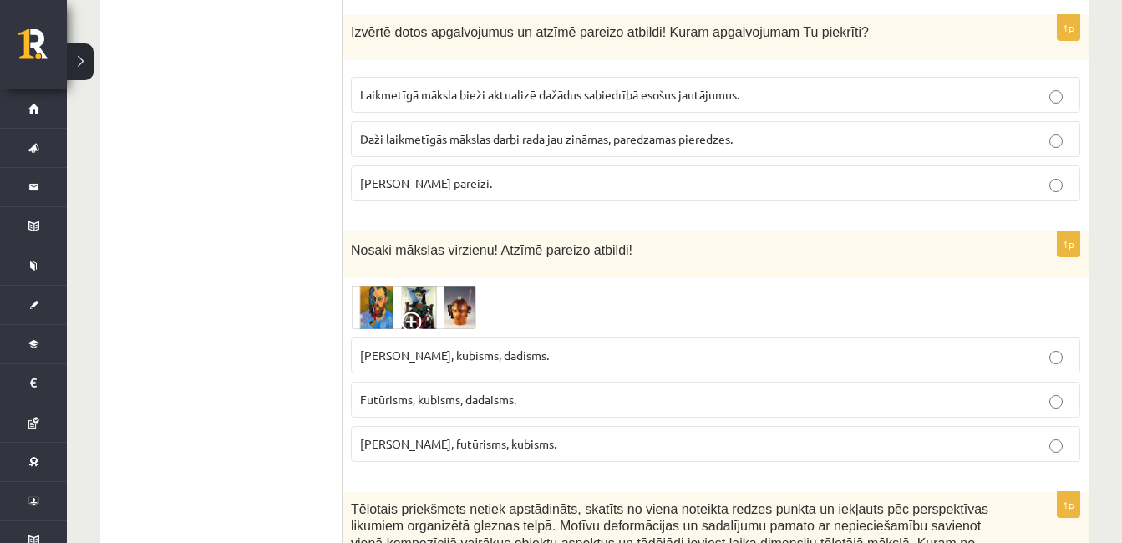
click at [743, 136] on p "Daži laikmetīgās mākslas darbi rada jau zināmas, paredzamas pieredzes." at bounding box center [715, 139] width 711 height 18
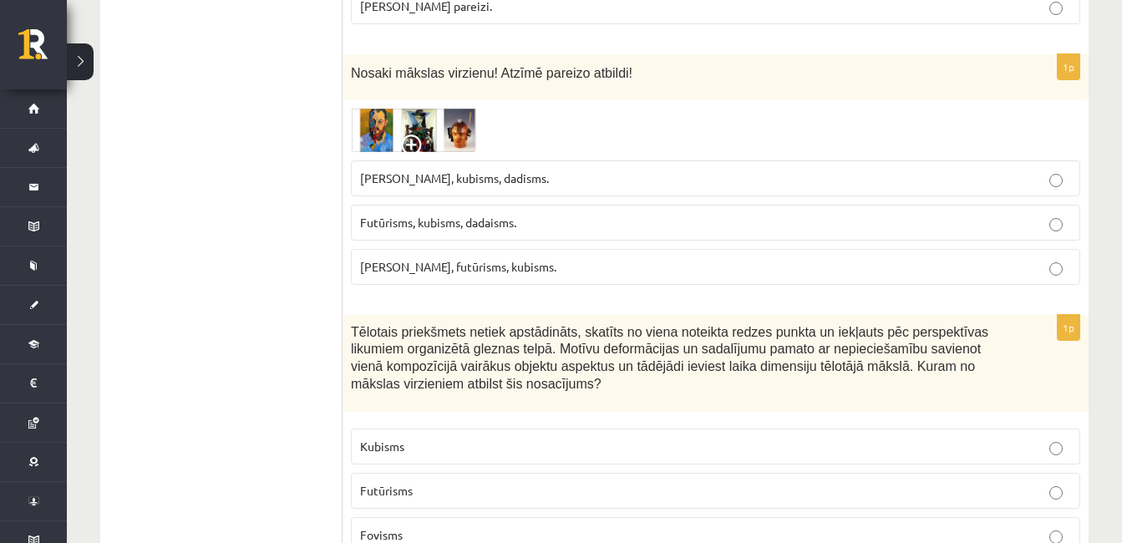
scroll to position [4645, 0]
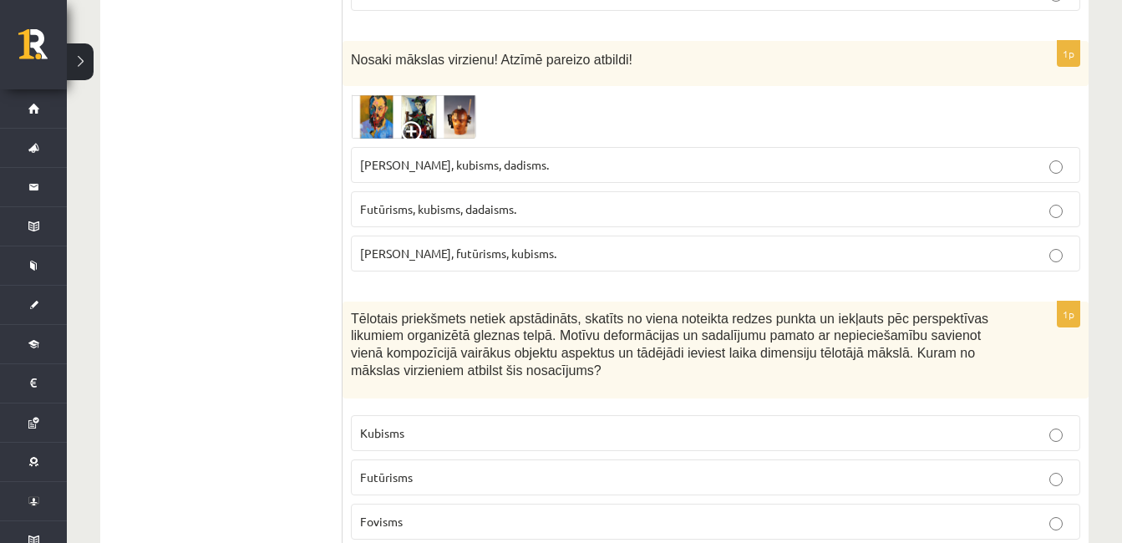
click at [472, 106] on img at bounding box center [413, 116] width 125 height 44
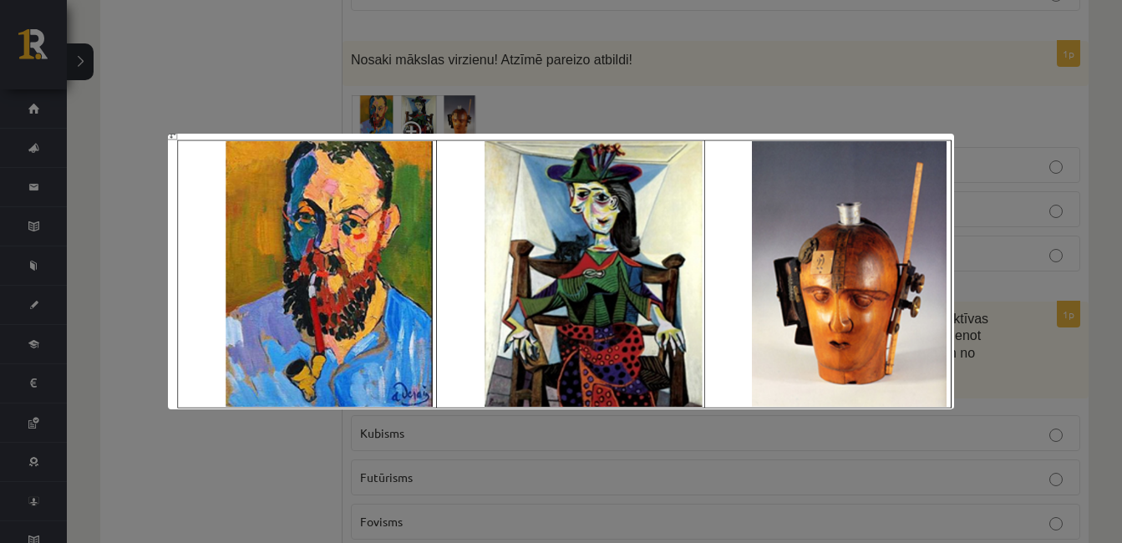
click at [884, 94] on div at bounding box center [561, 271] width 1122 height 543
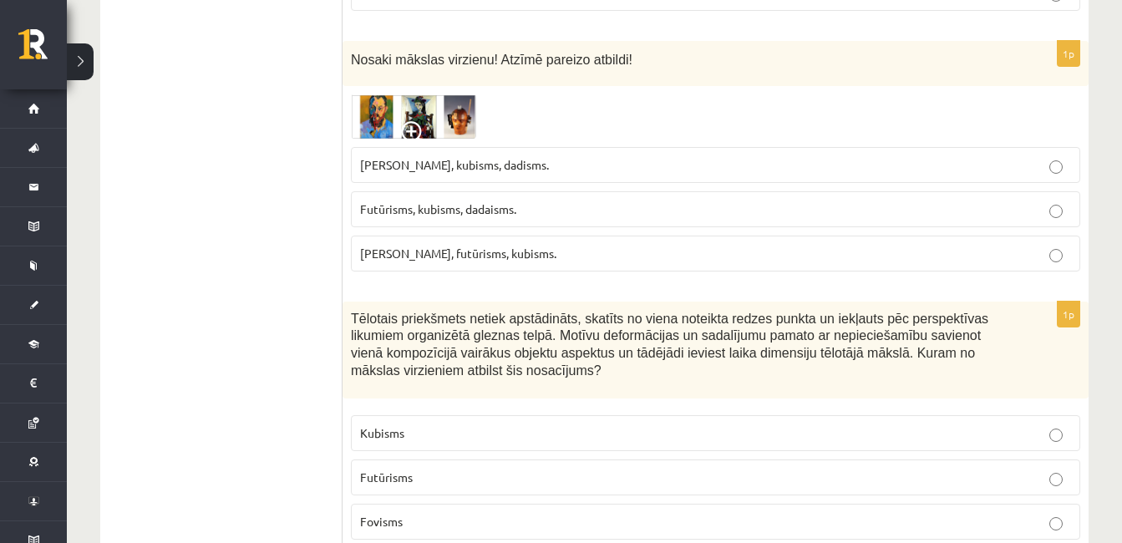
click at [485, 168] on span "Fovisms, kubisms, dadisms." at bounding box center [454, 164] width 189 height 15
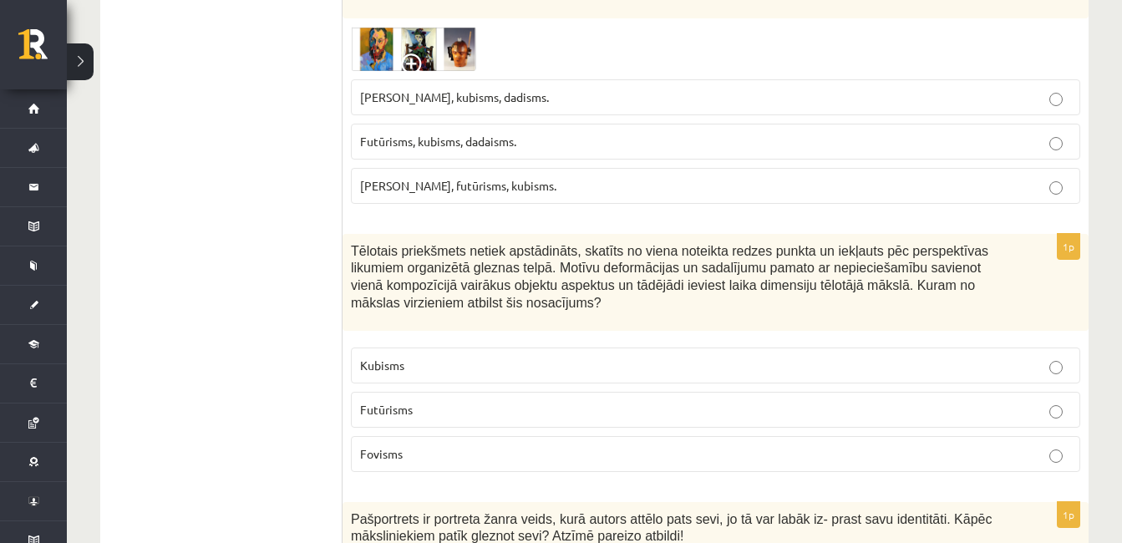
scroll to position [4754, 0]
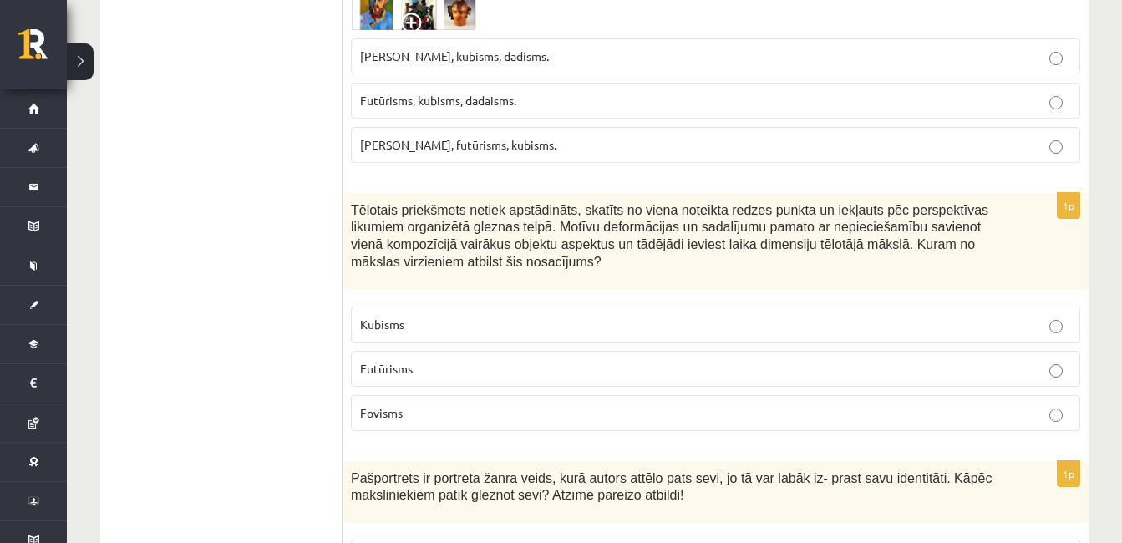
click at [982, 327] on p "Kubisms" at bounding box center [715, 325] width 711 height 18
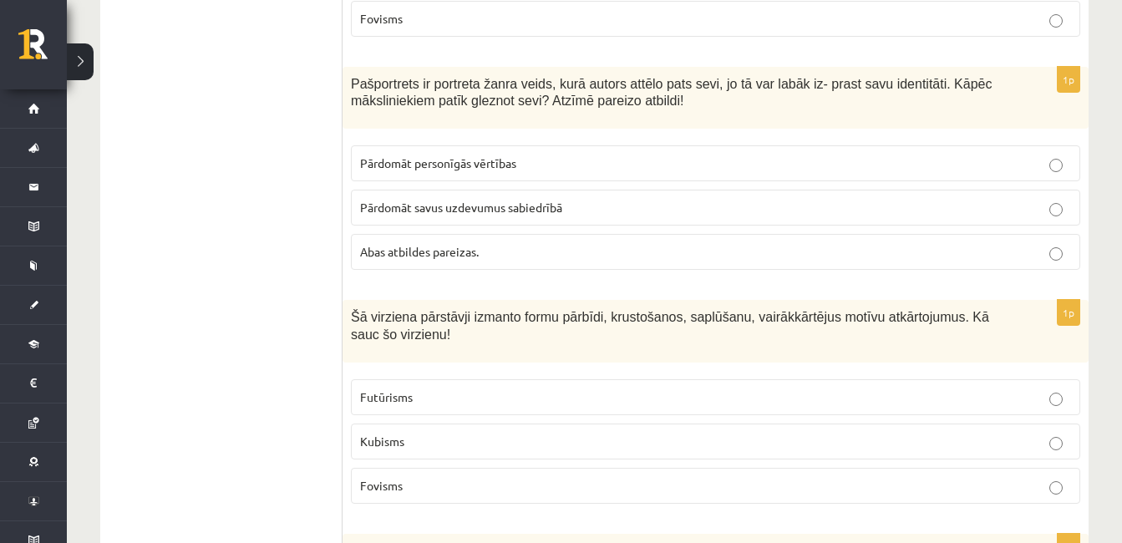
scroll to position [5162, 0]
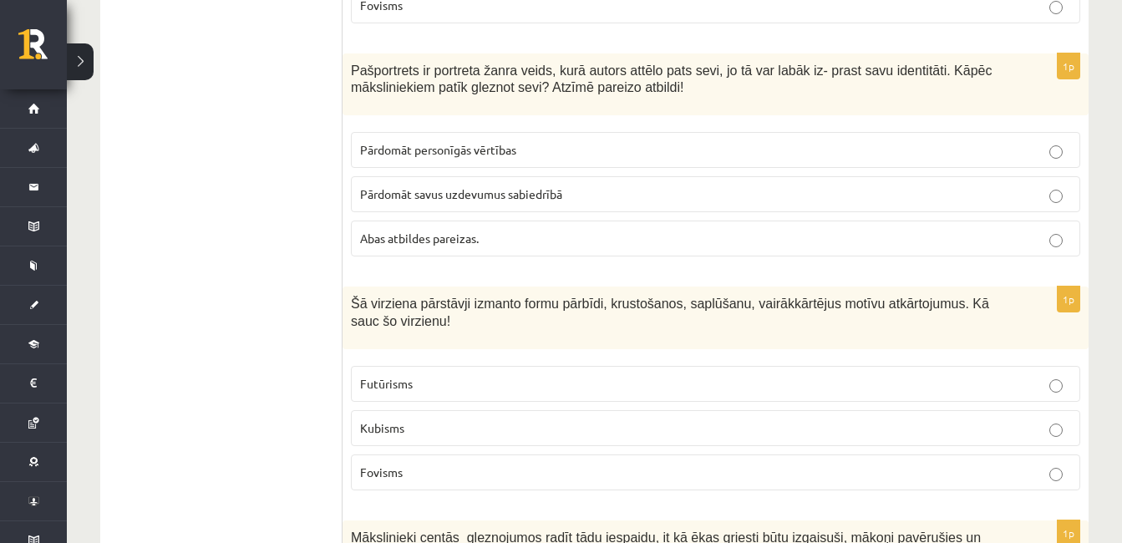
click at [774, 241] on p "Abas atbildes pareizas." at bounding box center [715, 239] width 711 height 18
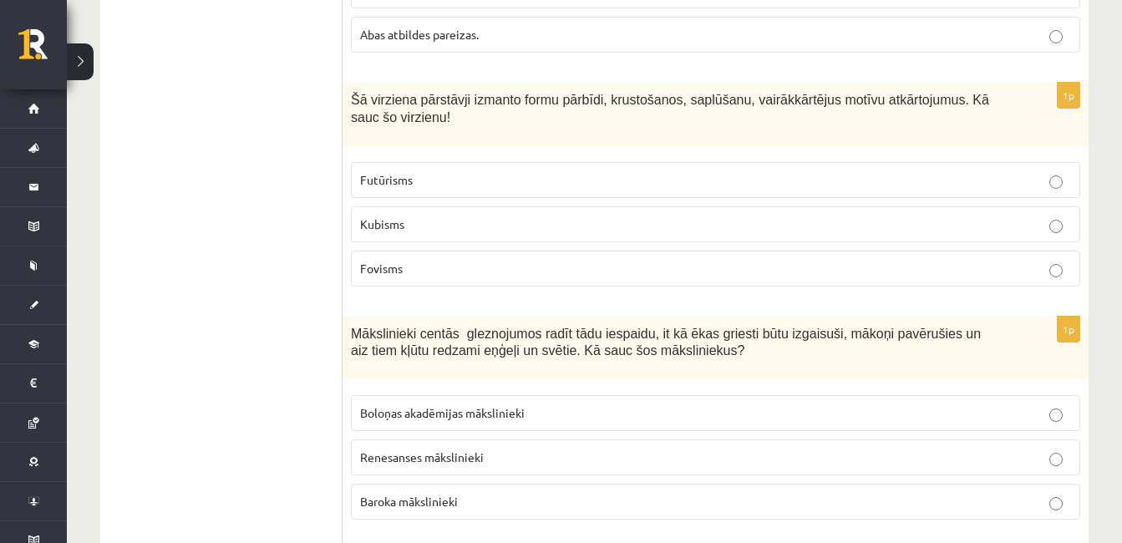
scroll to position [5338, 0]
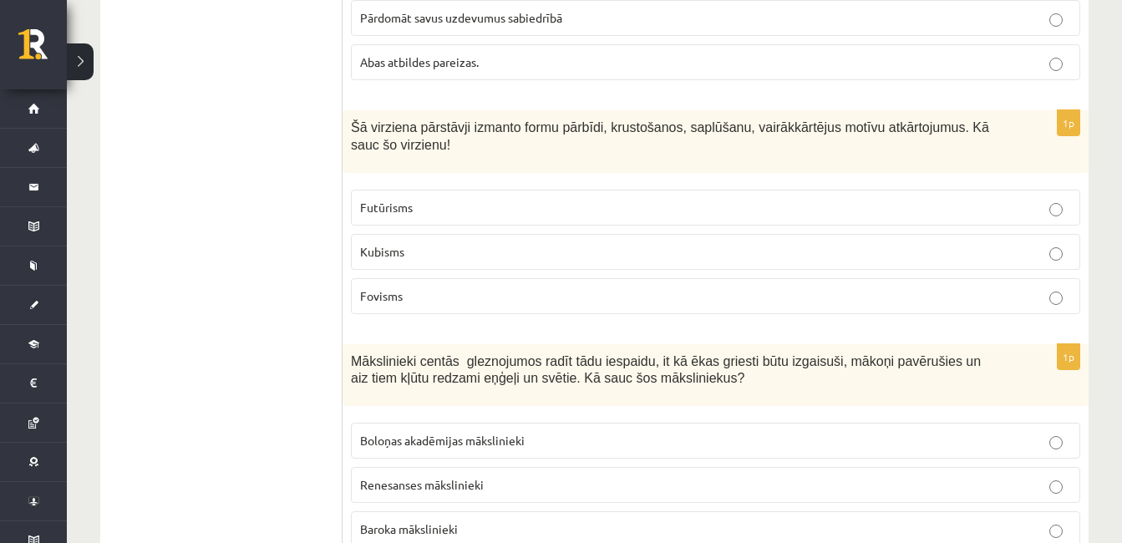
click at [610, 212] on p "Futūrisms" at bounding box center [715, 208] width 711 height 18
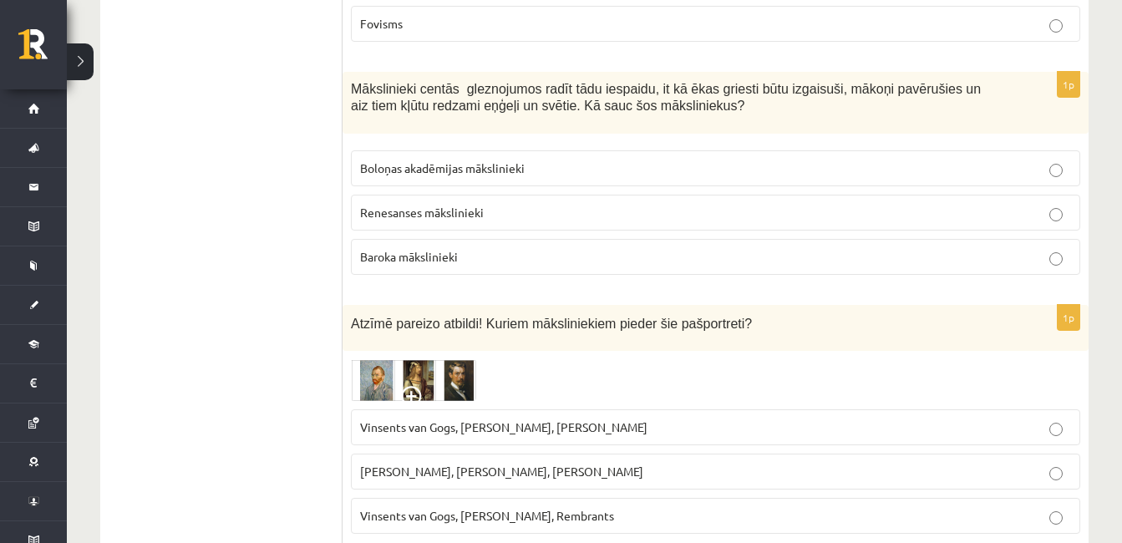
scroll to position [5624, 0]
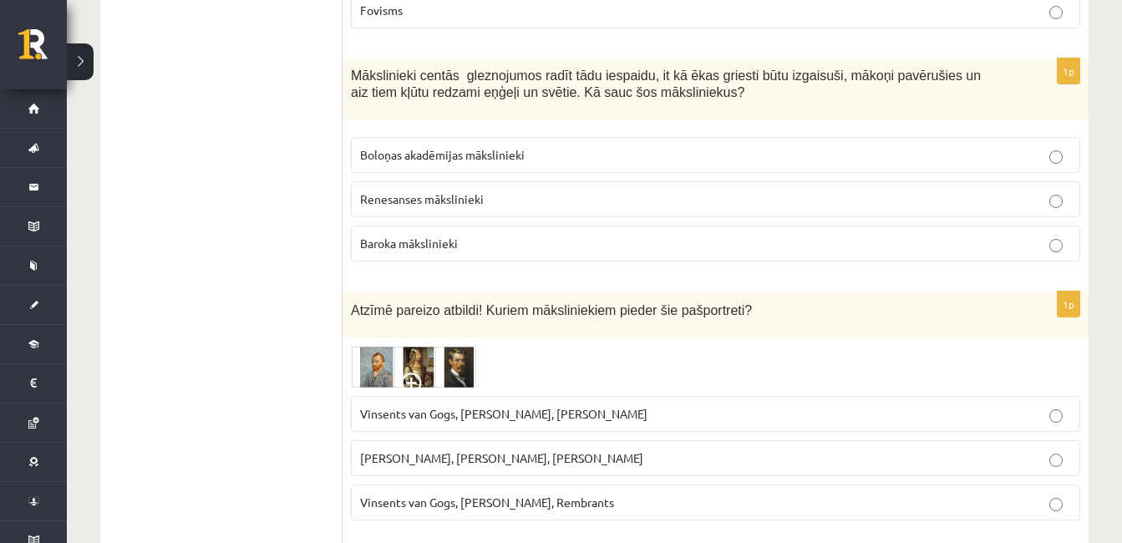
click at [757, 243] on p "Baroka mākslinieki" at bounding box center [715, 244] width 711 height 18
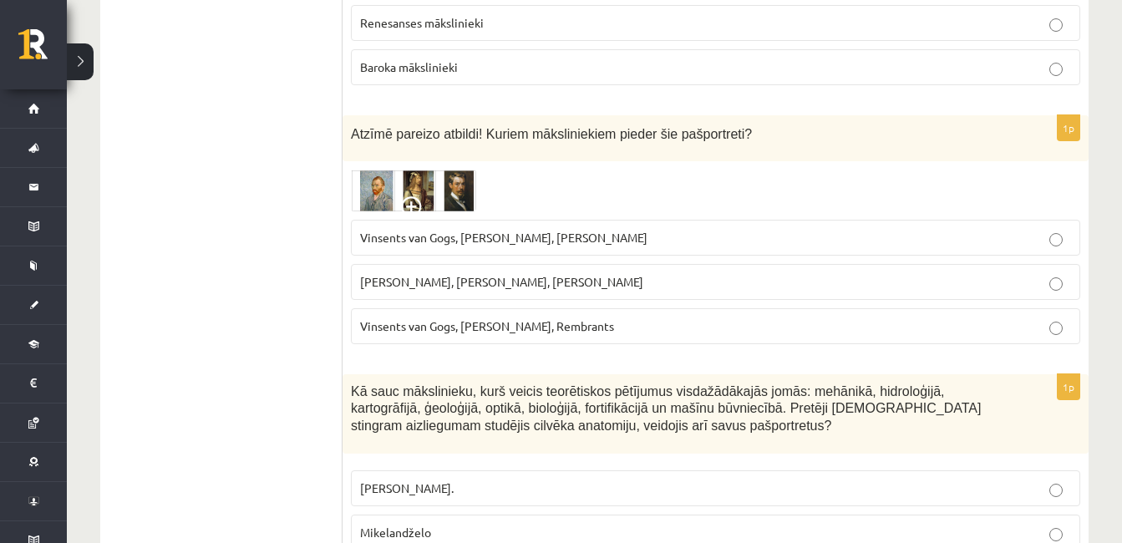
scroll to position [5814, 0]
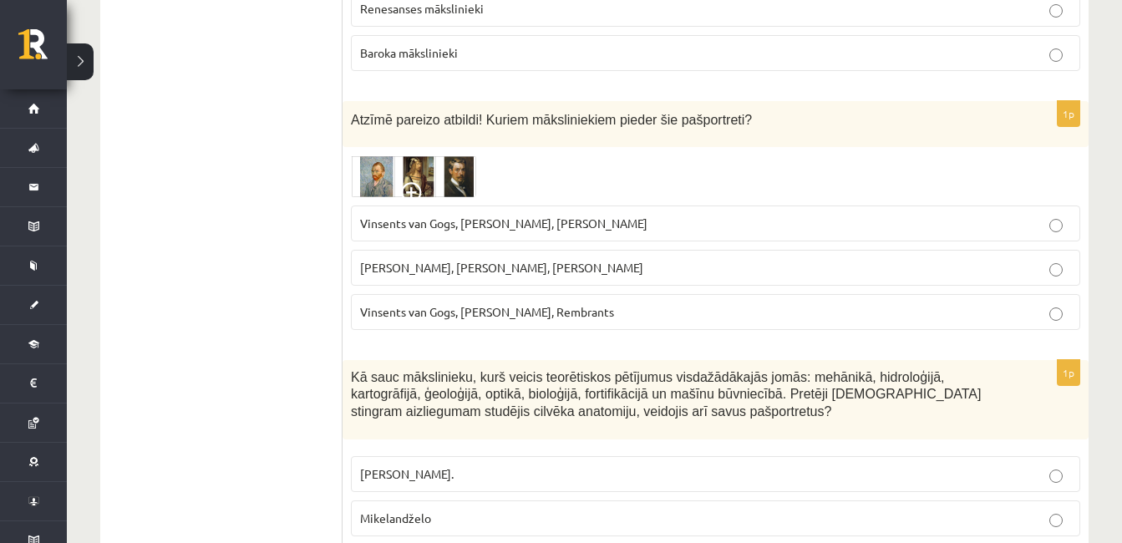
click at [420, 185] on span at bounding box center [414, 195] width 27 height 27
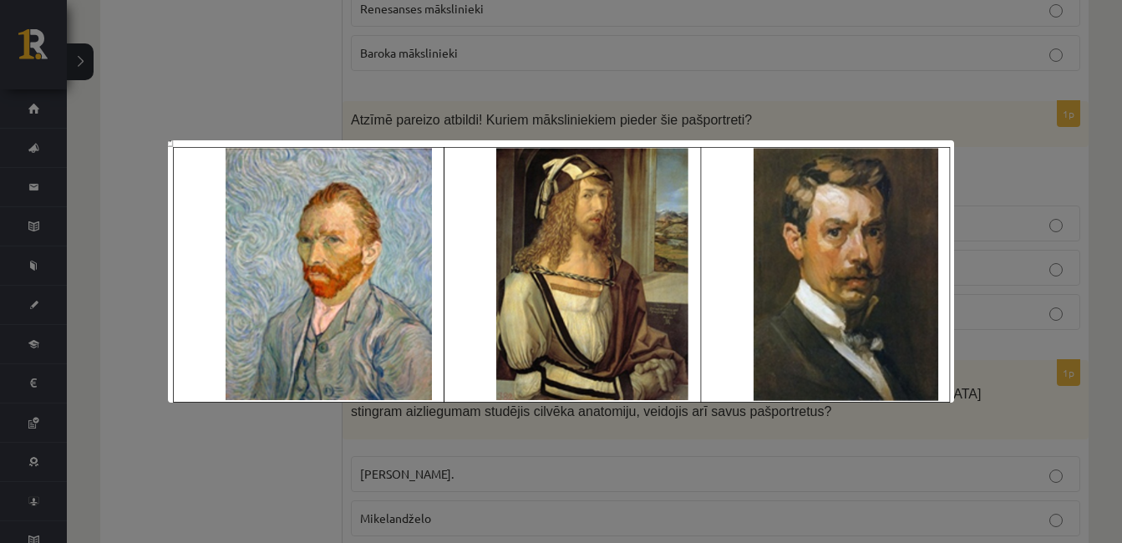
click at [420, 185] on img at bounding box center [560, 270] width 785 height 261
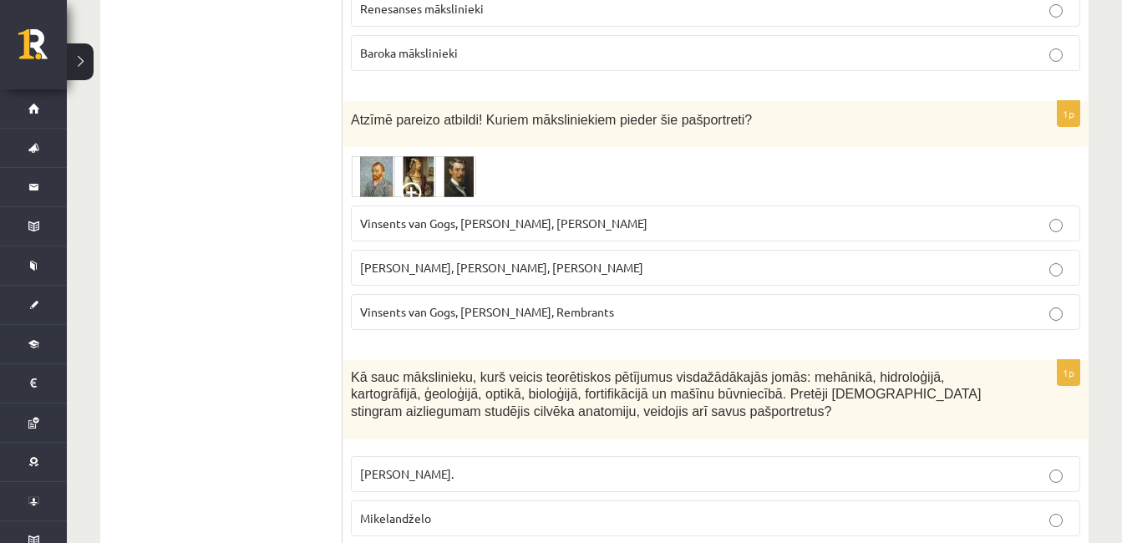
click at [460, 161] on img at bounding box center [413, 176] width 125 height 42
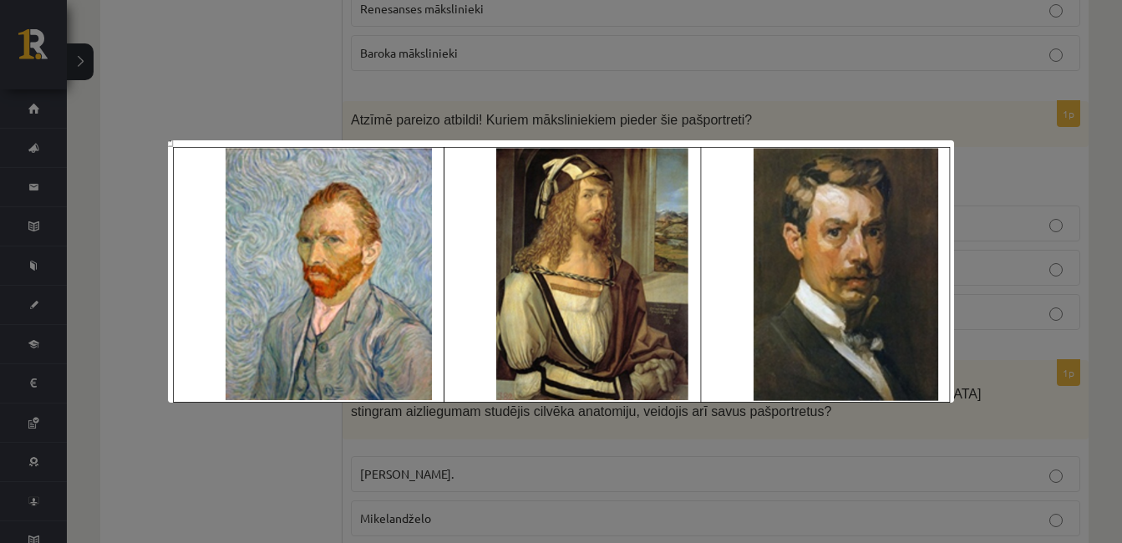
click at [460, 161] on img at bounding box center [560, 270] width 785 height 261
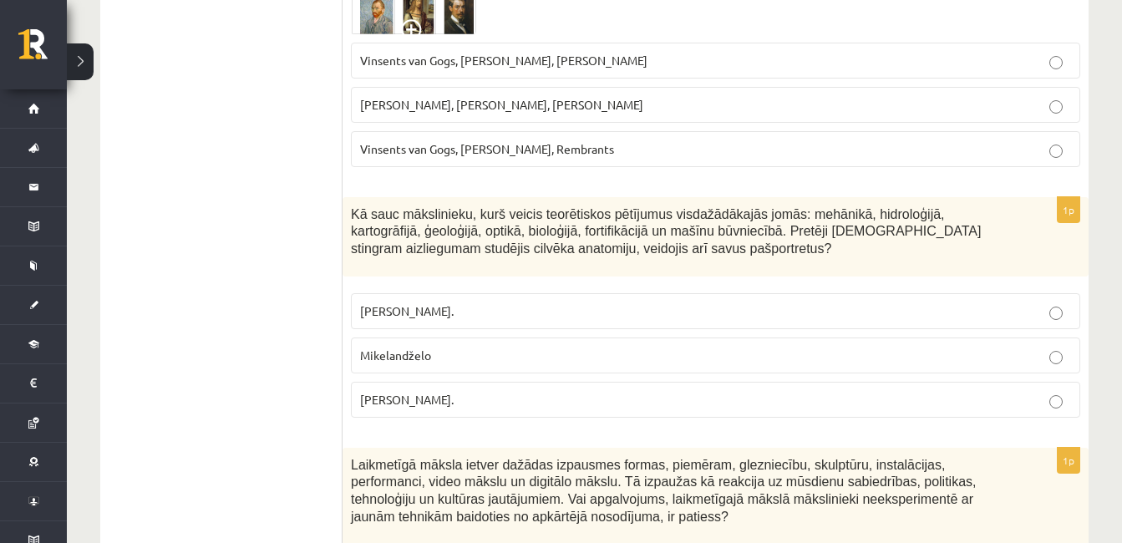
scroll to position [5949, 0]
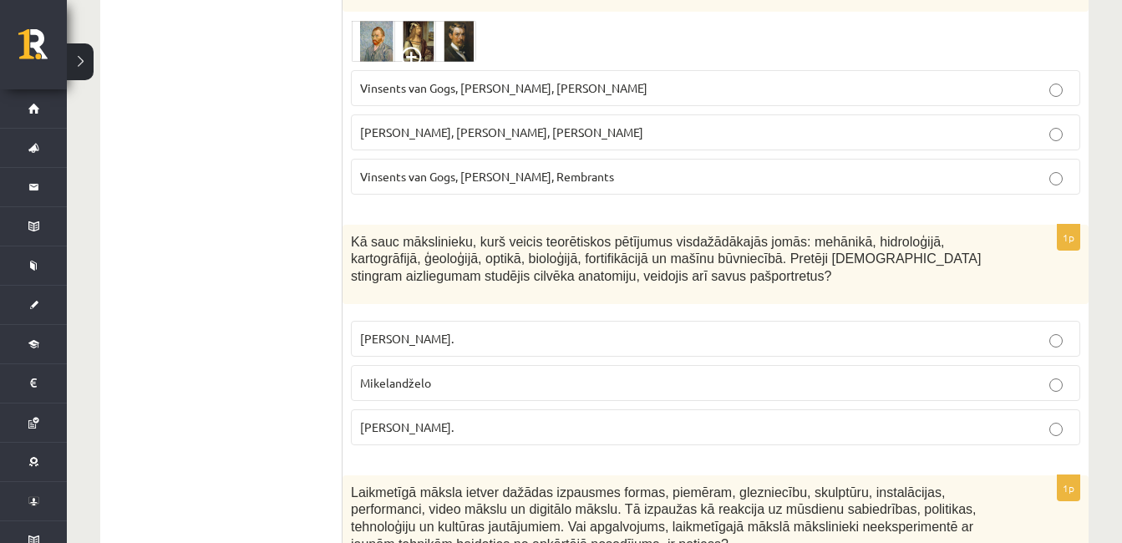
click at [628, 87] on span "Vinsents van Gogs, Albrehts Dīrers, Janis Rozentāls" at bounding box center [503, 87] width 287 height 15
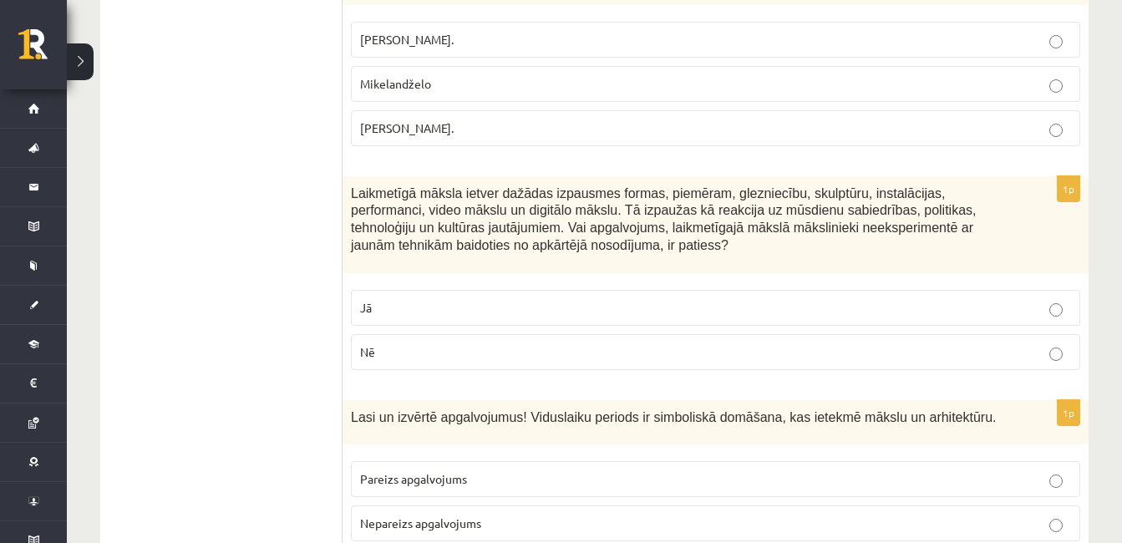
scroll to position [6262, 0]
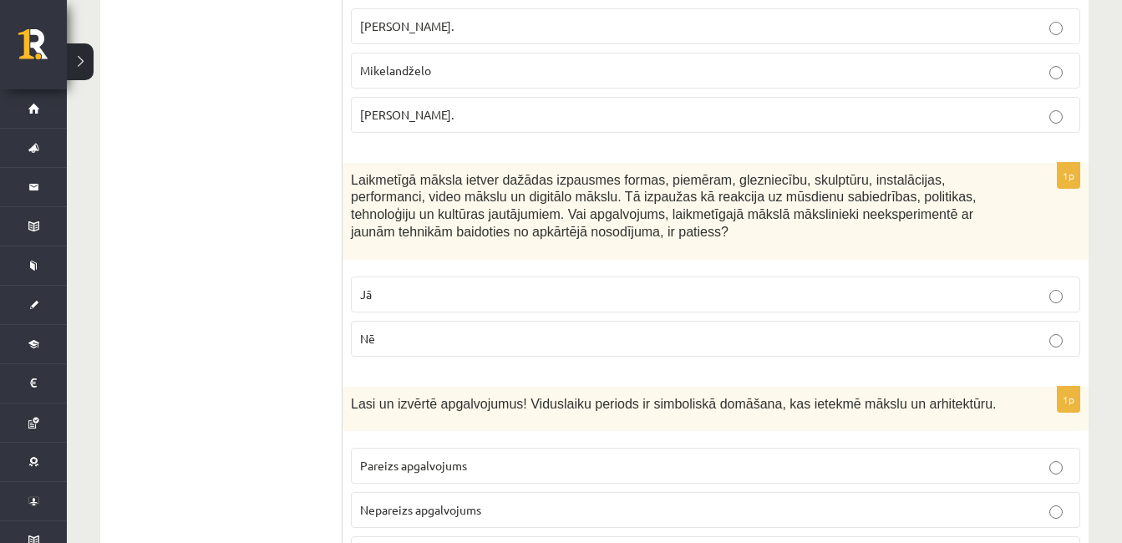
click at [870, 121] on p "Leonardo da Vinči." at bounding box center [715, 115] width 711 height 18
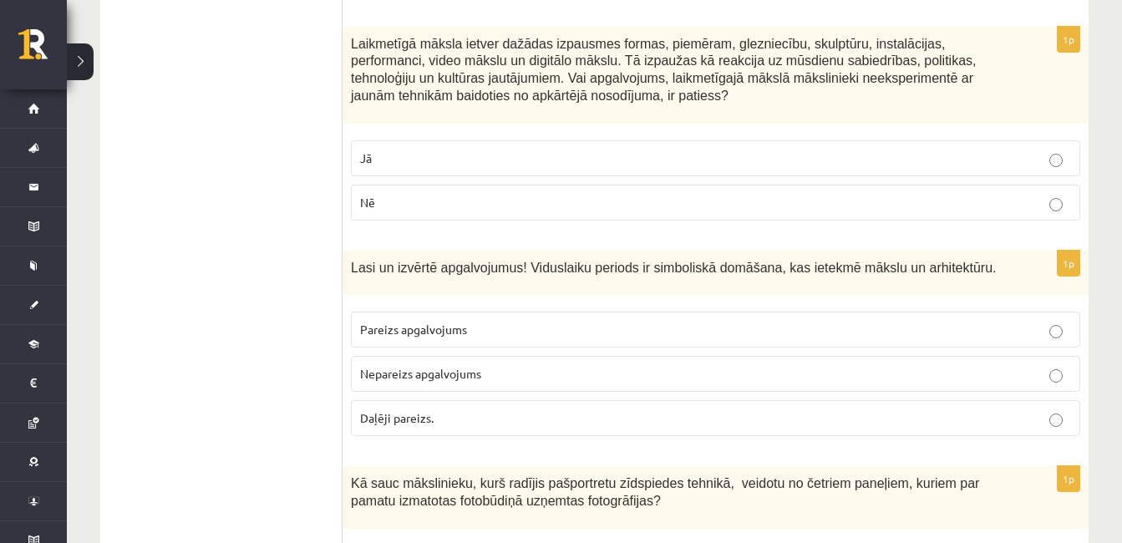
scroll to position [6425, 0]
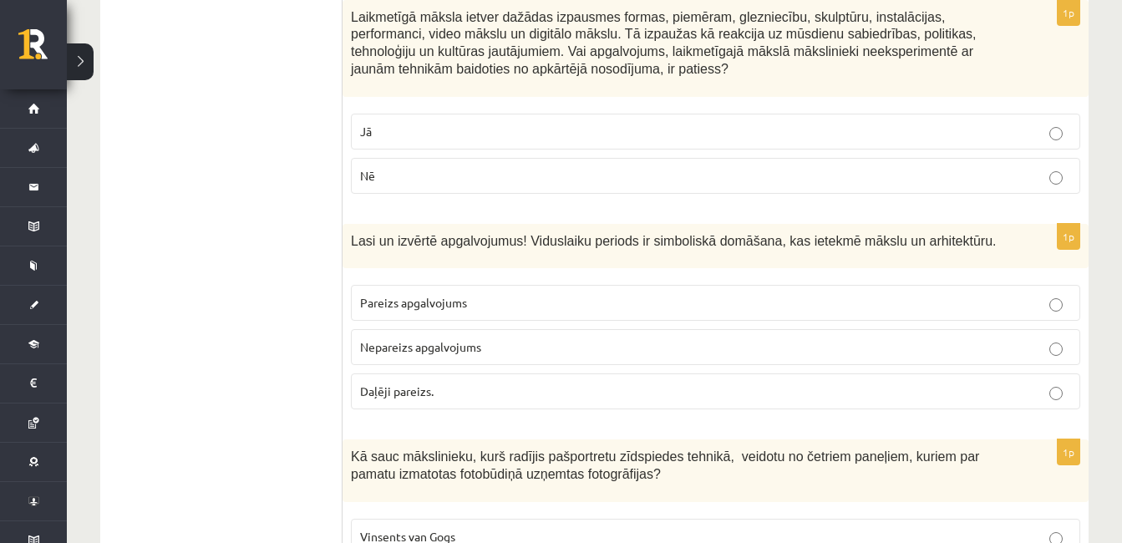
click at [642, 179] on p "Nē" at bounding box center [715, 176] width 711 height 18
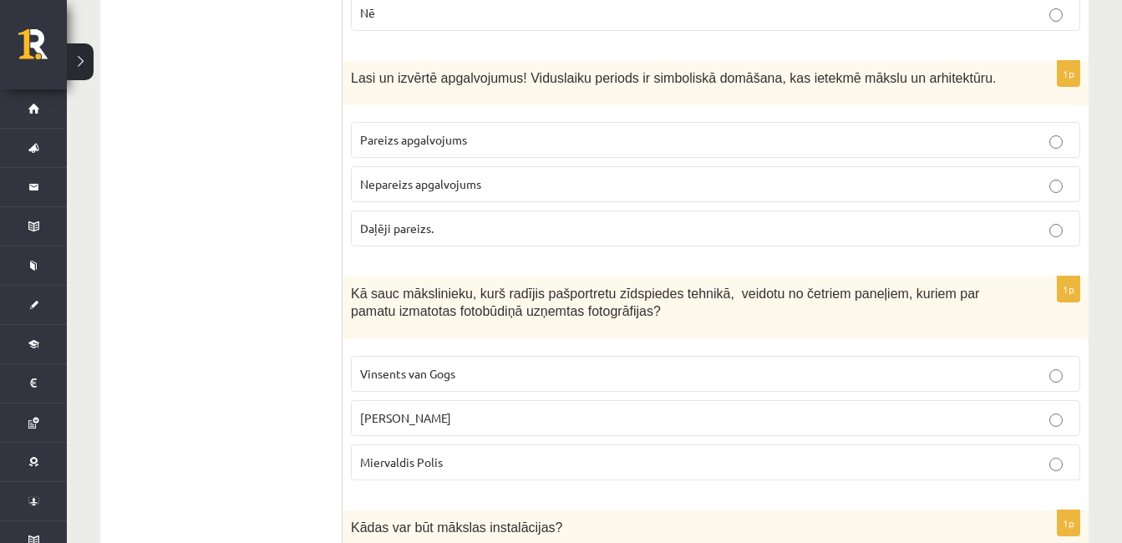
scroll to position [6602, 0]
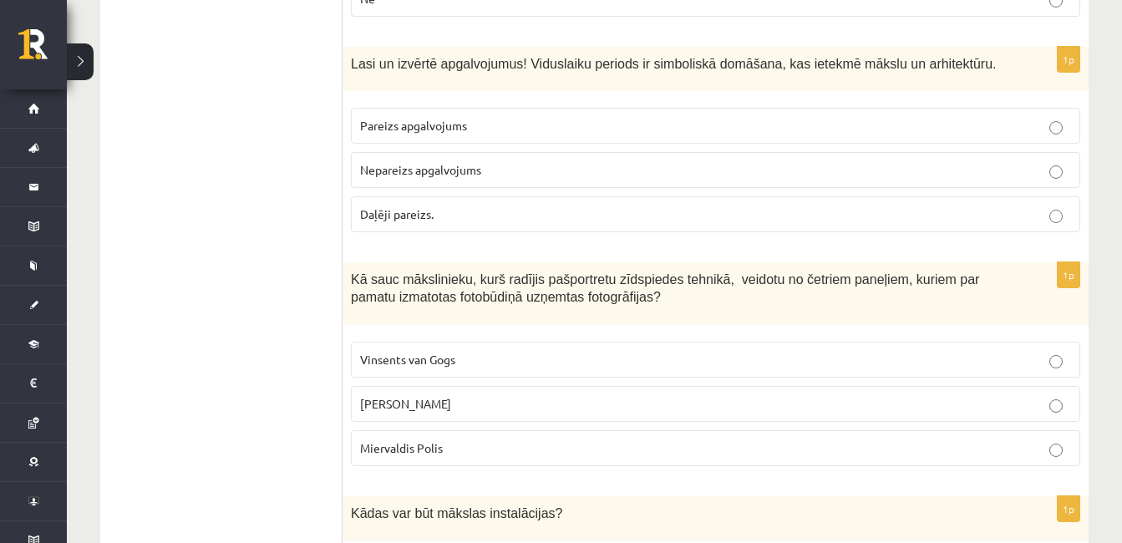
click at [505, 121] on p "Pareizs apgalvojums" at bounding box center [715, 126] width 711 height 18
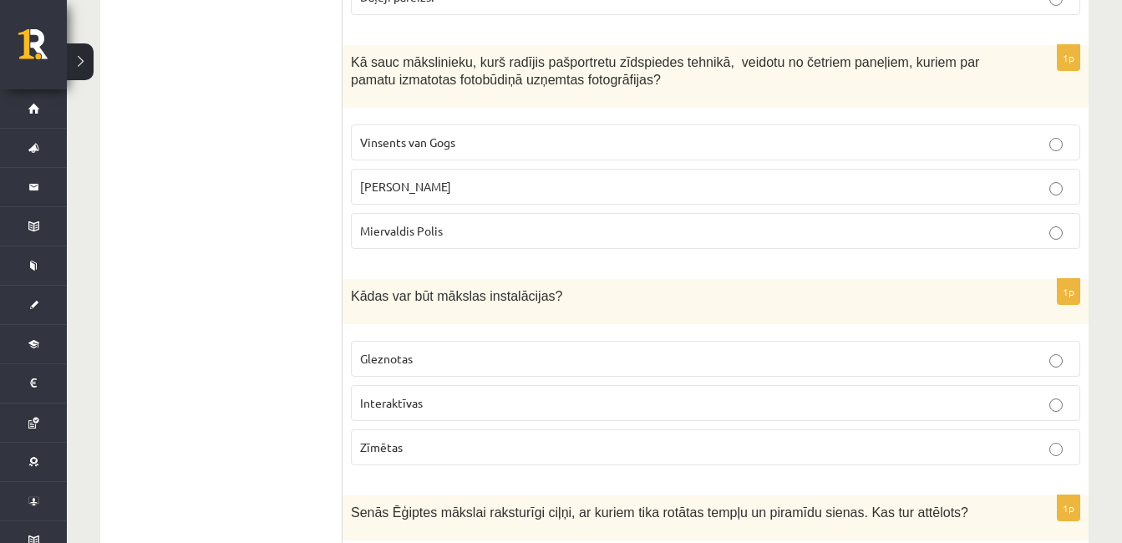
scroll to position [6846, 0]
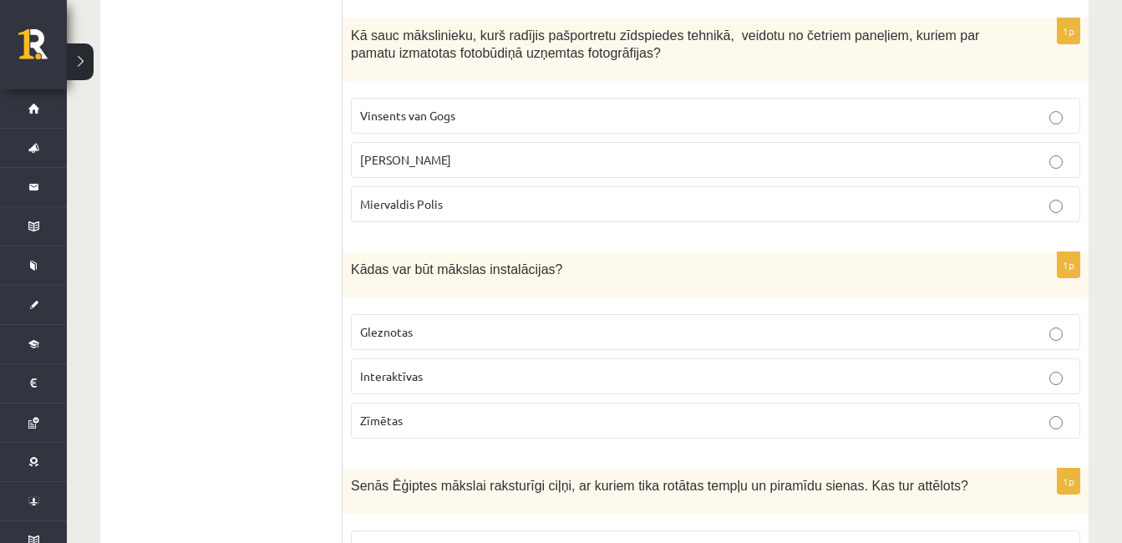
click at [805, 163] on p "Endijs Vorhols" at bounding box center [715, 160] width 711 height 18
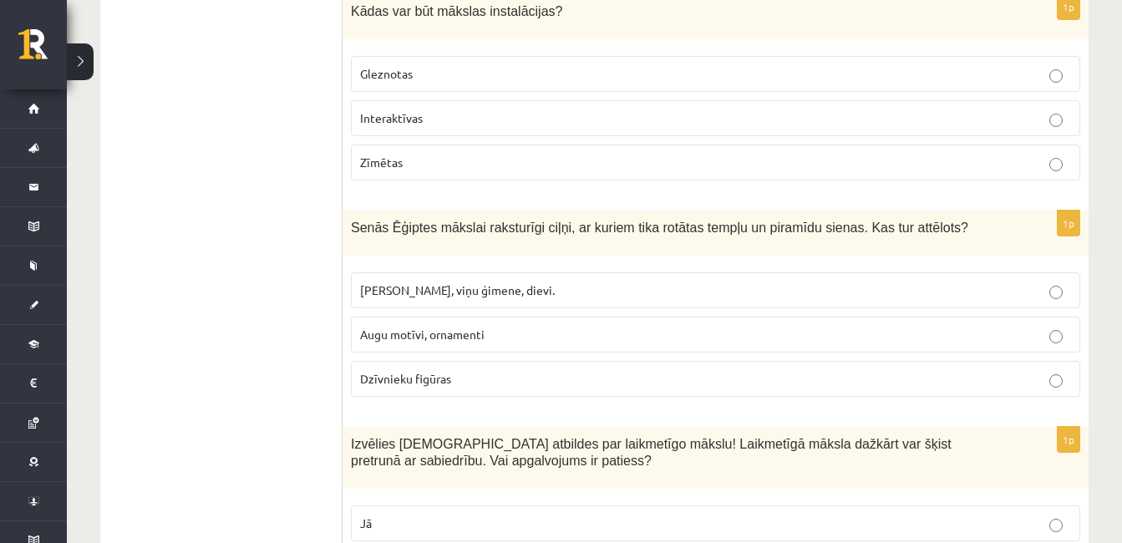
scroll to position [7090, 0]
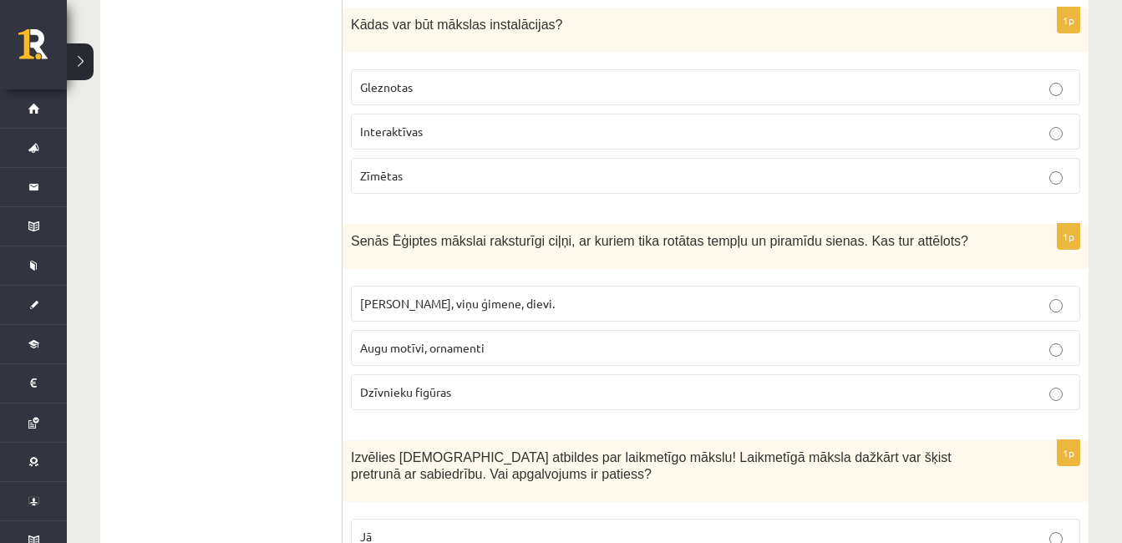
click at [764, 94] on p "Gleznotas" at bounding box center [715, 88] width 711 height 18
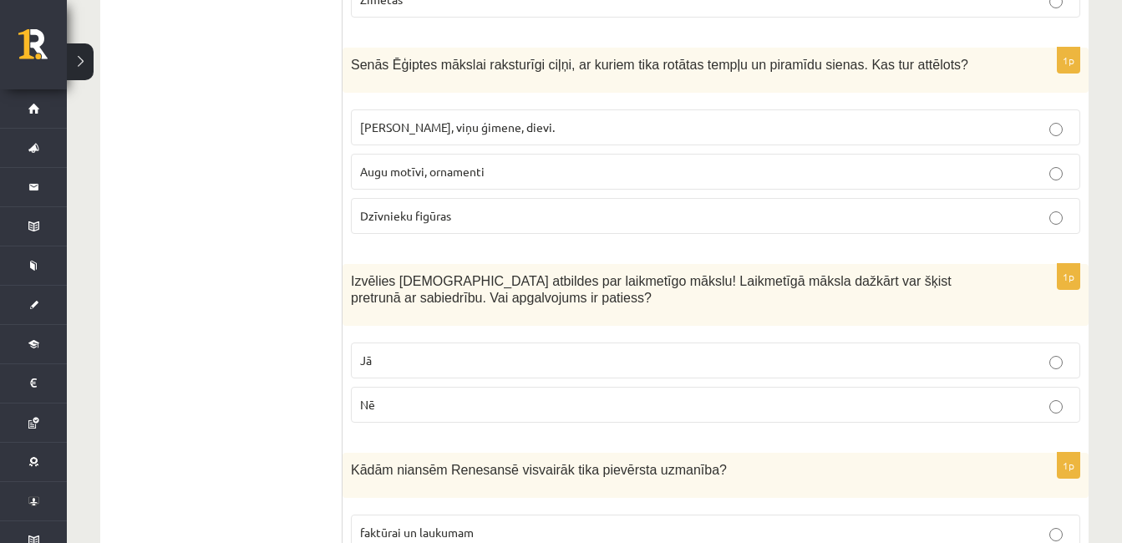
scroll to position [7294, 0]
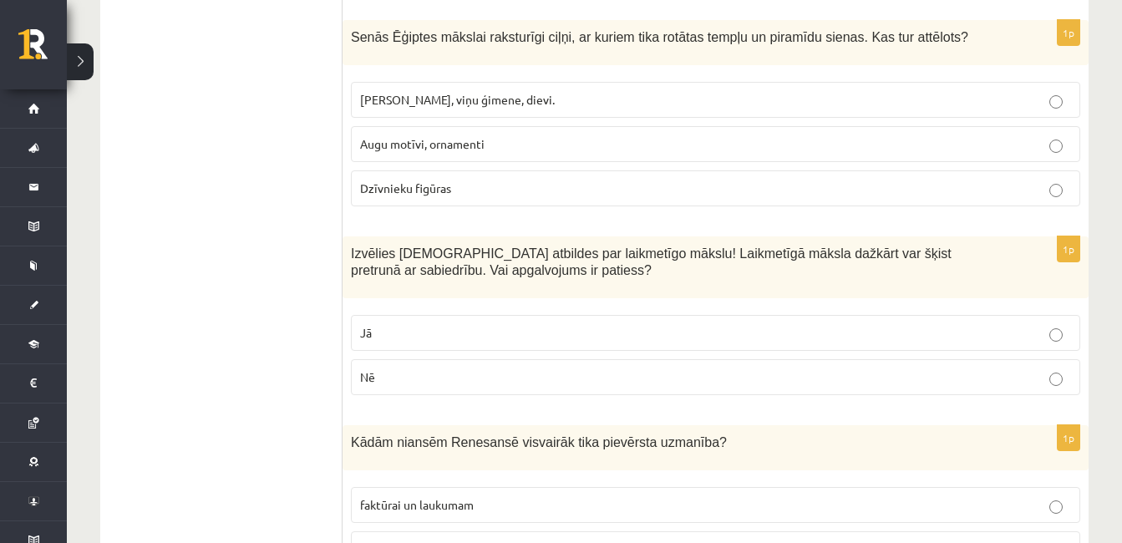
click at [480, 351] on label "Jā" at bounding box center [715, 333] width 729 height 36
click at [623, 96] on p "Faraoni, viņu ģimene, dievi." at bounding box center [715, 100] width 711 height 18
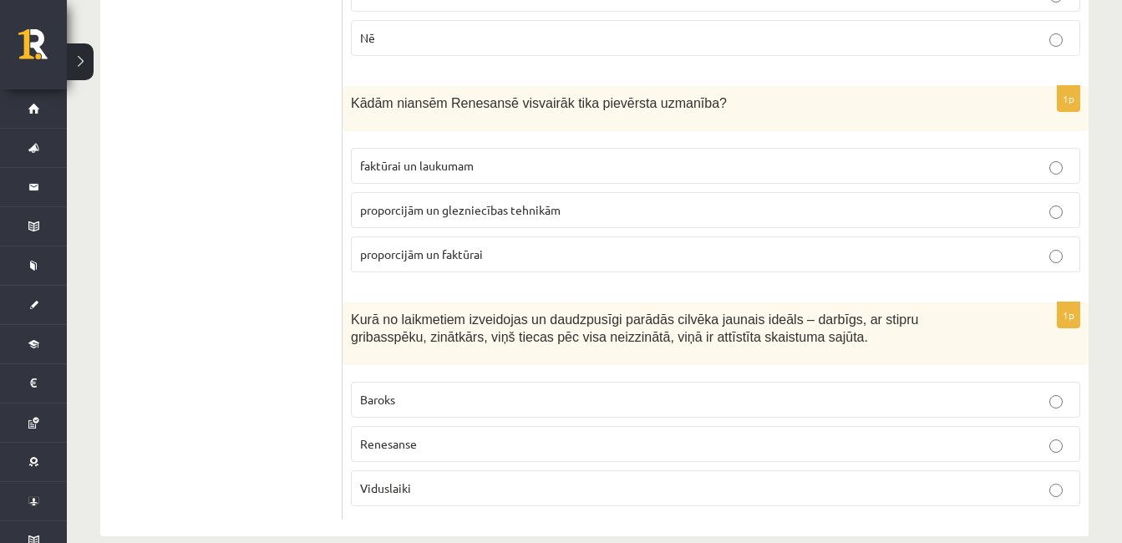
scroll to position [7661, 0]
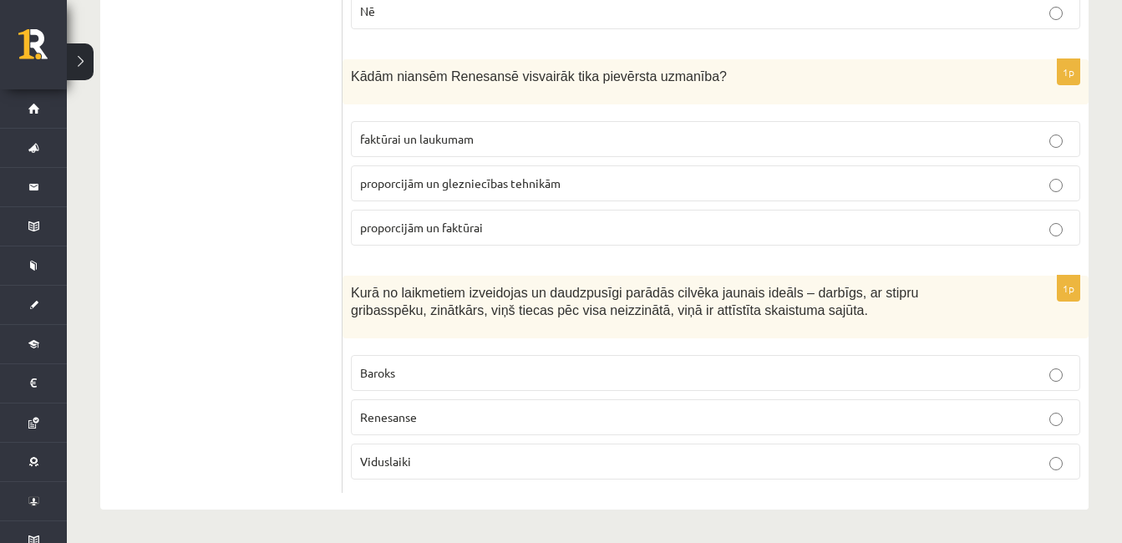
click at [571, 190] on p "proporcijām un glezniecības tehnikām" at bounding box center [715, 184] width 711 height 18
click at [764, 225] on p "proporcijām un faktūrai" at bounding box center [715, 228] width 711 height 18
click at [567, 413] on p "Renesanse" at bounding box center [715, 417] width 711 height 18
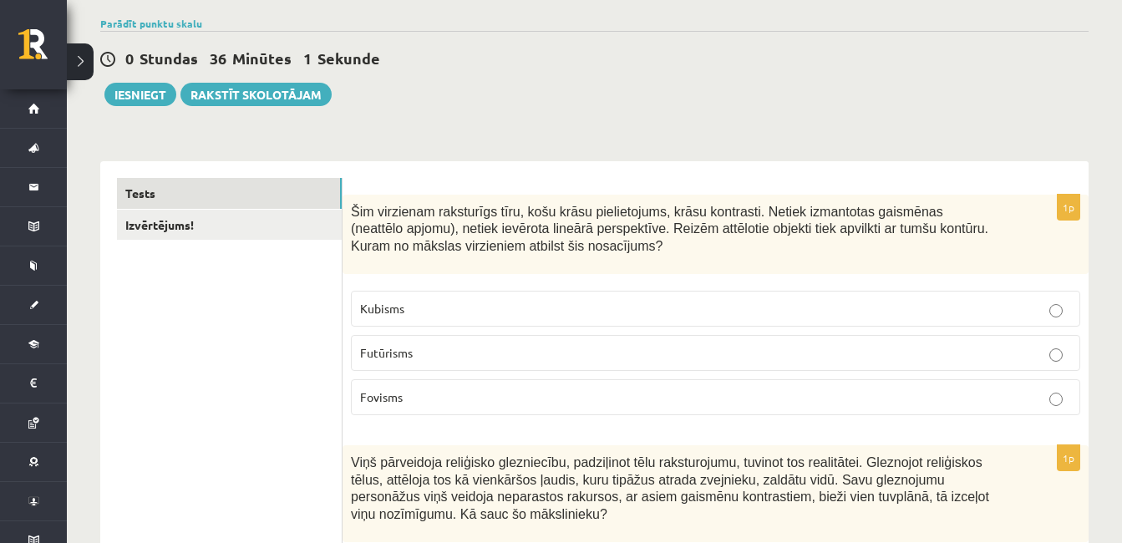
scroll to position [109, 0]
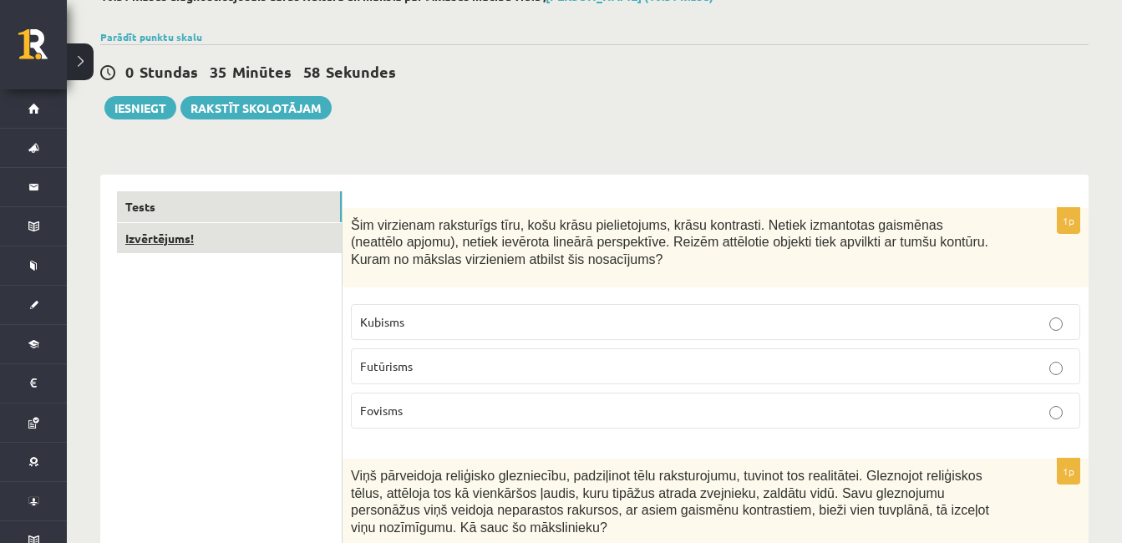
click at [219, 239] on link "Izvērtējums!" at bounding box center [229, 238] width 225 height 31
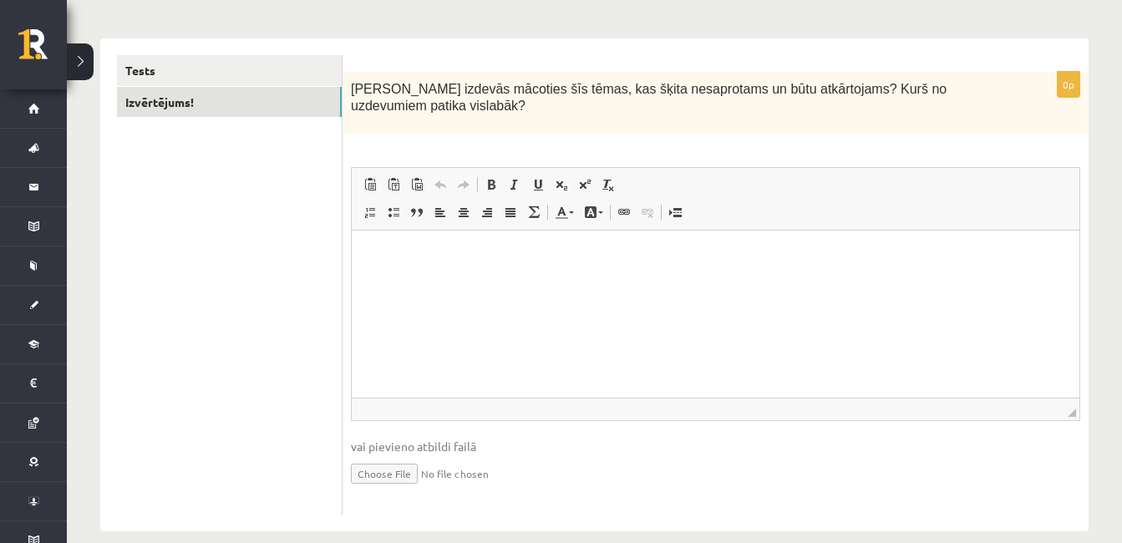
scroll to position [251, 0]
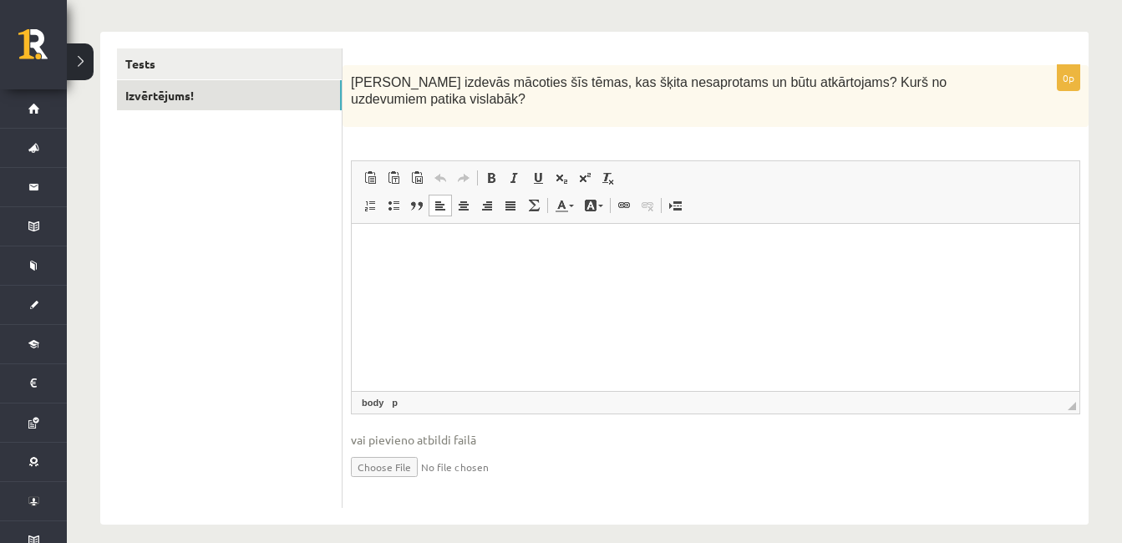
click at [748, 275] on html at bounding box center [716, 249] width 728 height 51
click at [693, 275] on html at bounding box center [716, 249] width 728 height 51
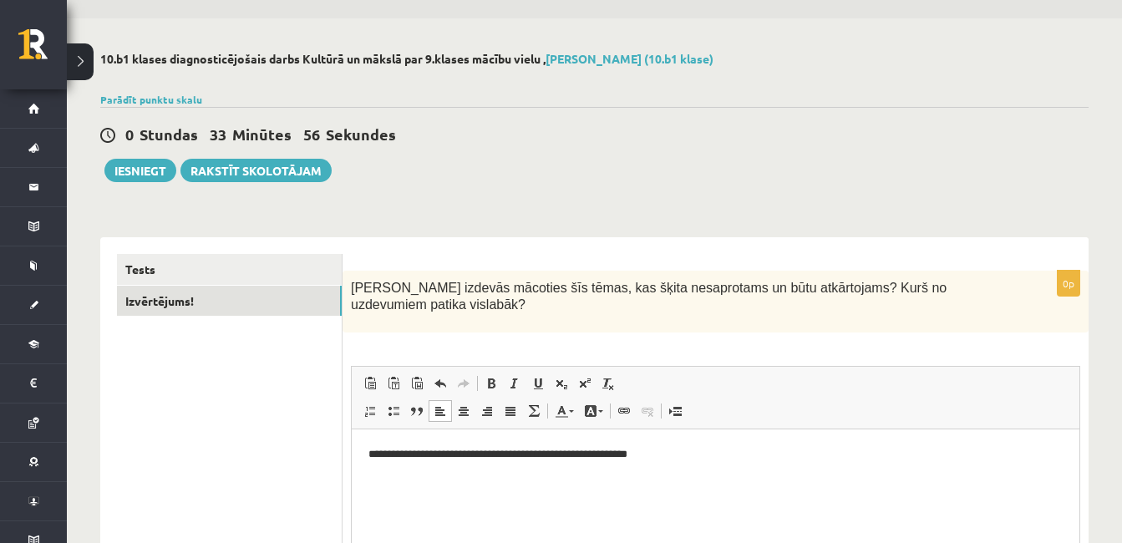
scroll to position [20, 0]
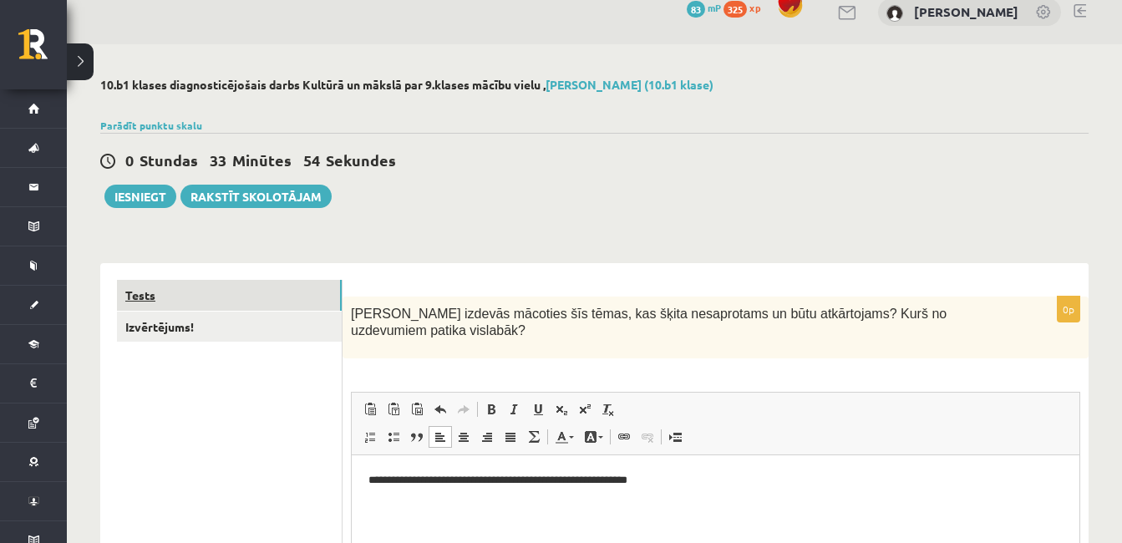
click at [164, 298] on link "Tests" at bounding box center [229, 295] width 225 height 31
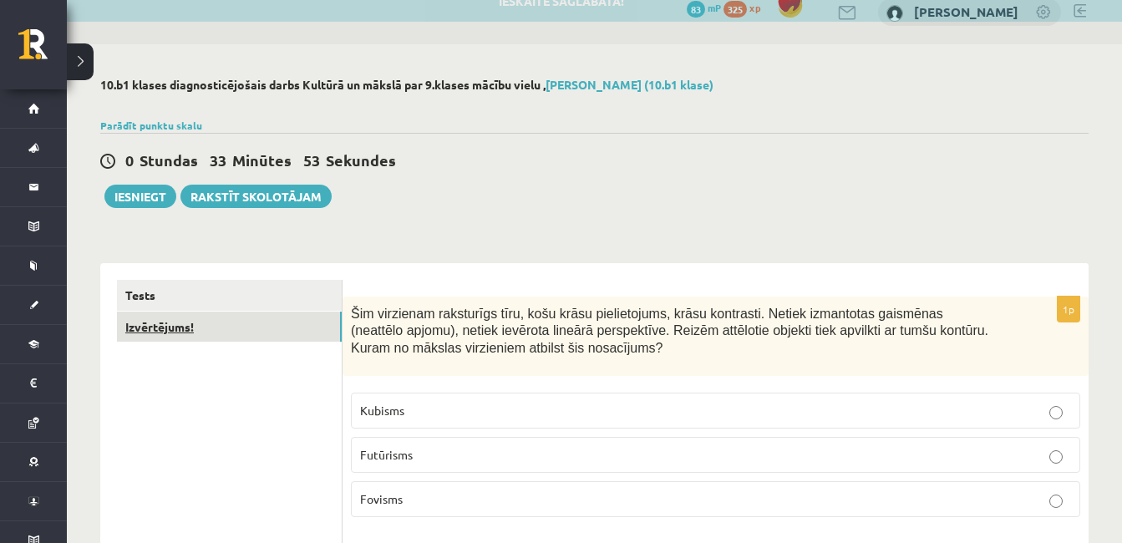
click at [165, 323] on link "Izvērtējums!" at bounding box center [229, 327] width 225 height 31
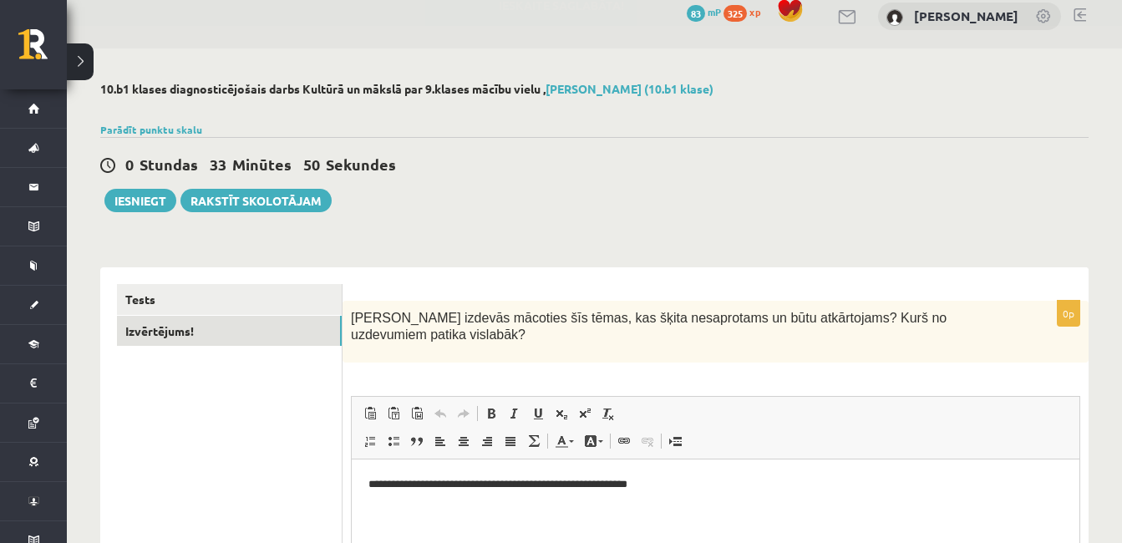
scroll to position [0, 0]
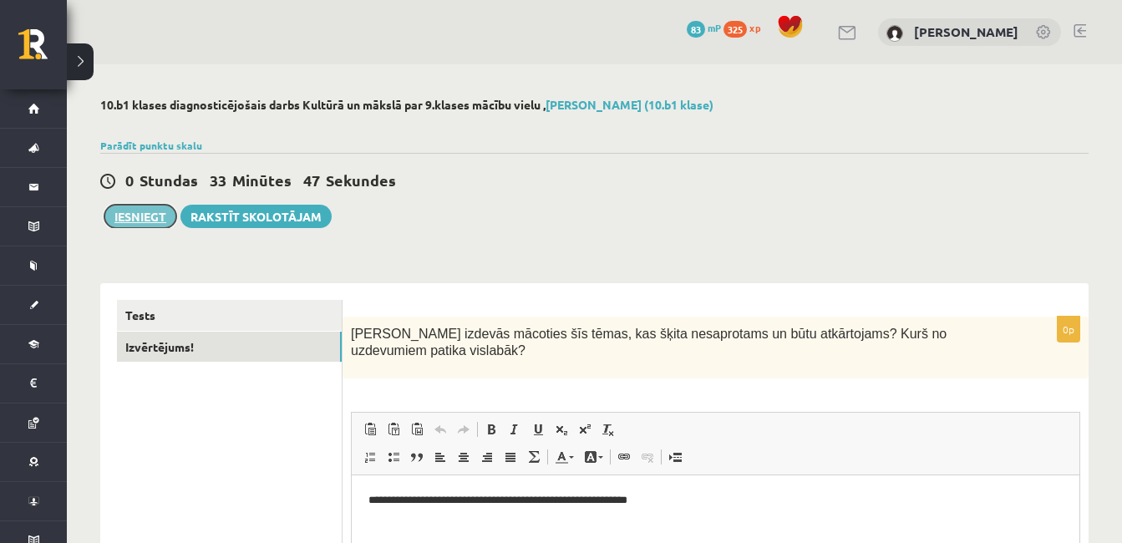
click at [127, 215] on button "Iesniegt" at bounding box center [140, 216] width 72 height 23
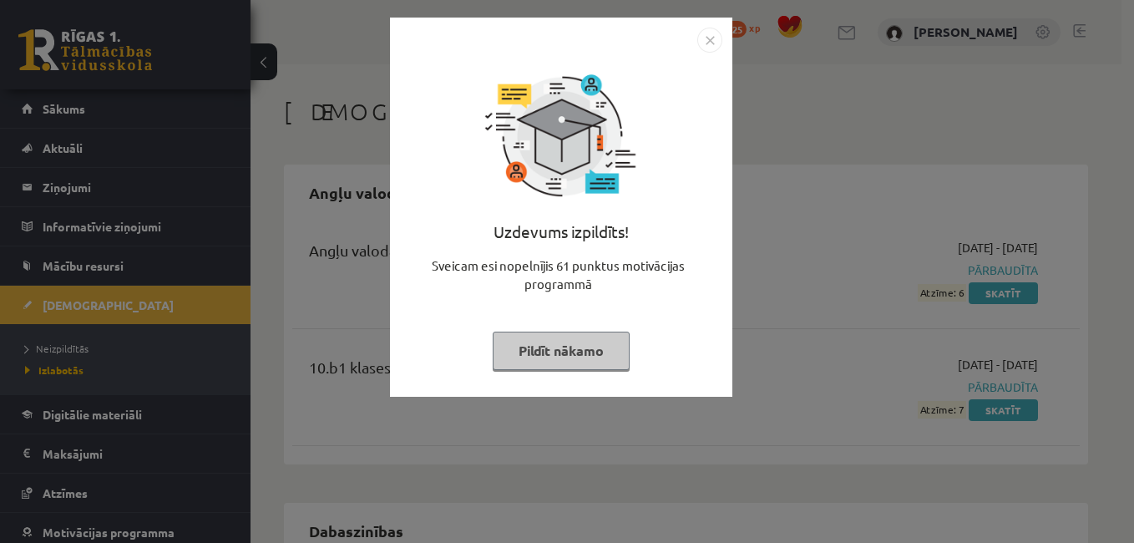
click at [704, 43] on img "Close" at bounding box center [710, 40] width 25 height 25
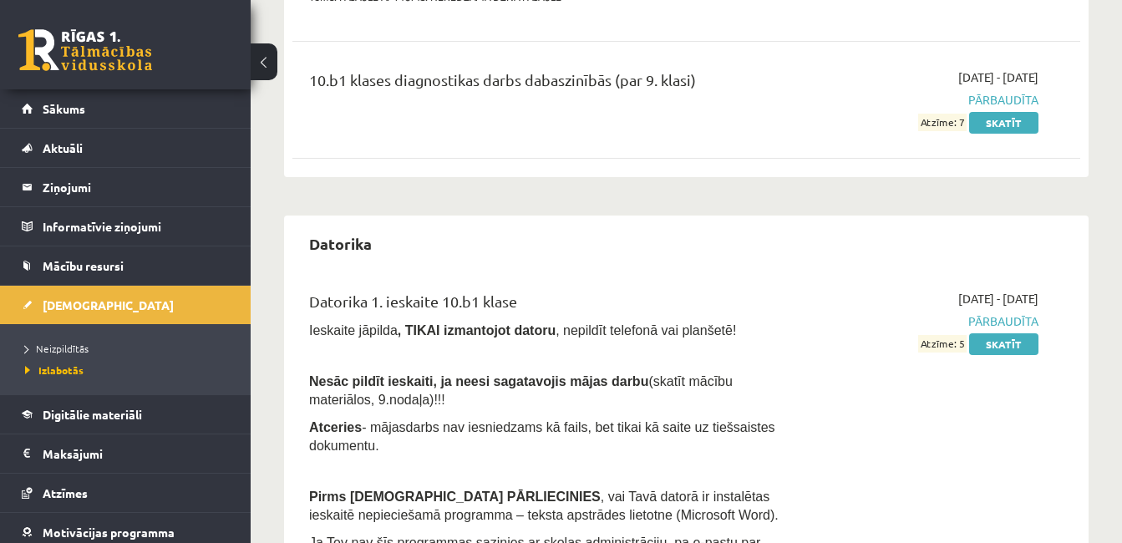
scroll to position [636, 0]
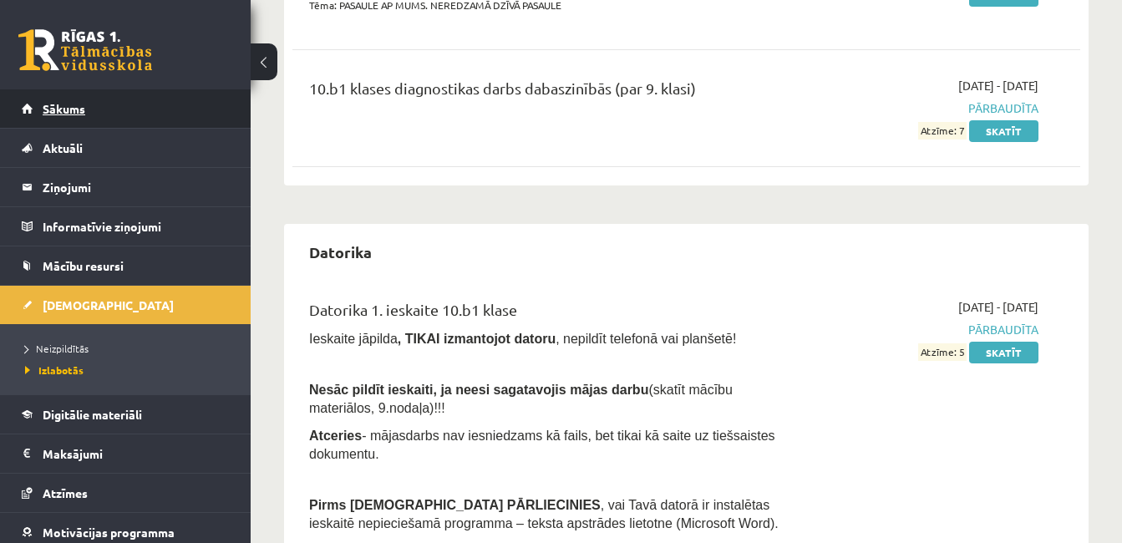
click at [85, 117] on link "Sākums" at bounding box center [126, 108] width 208 height 38
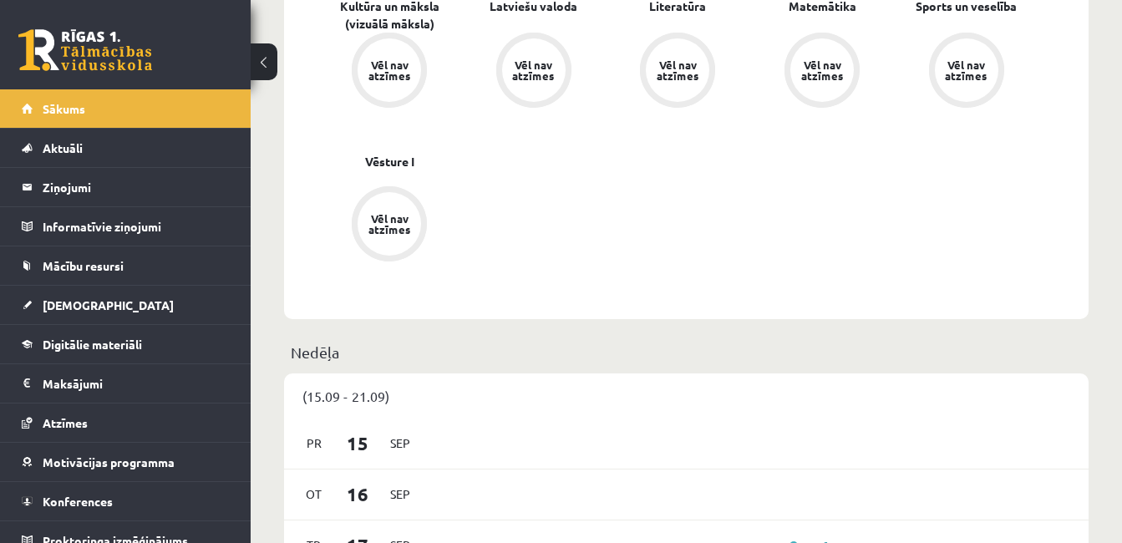
scroll to position [698, 0]
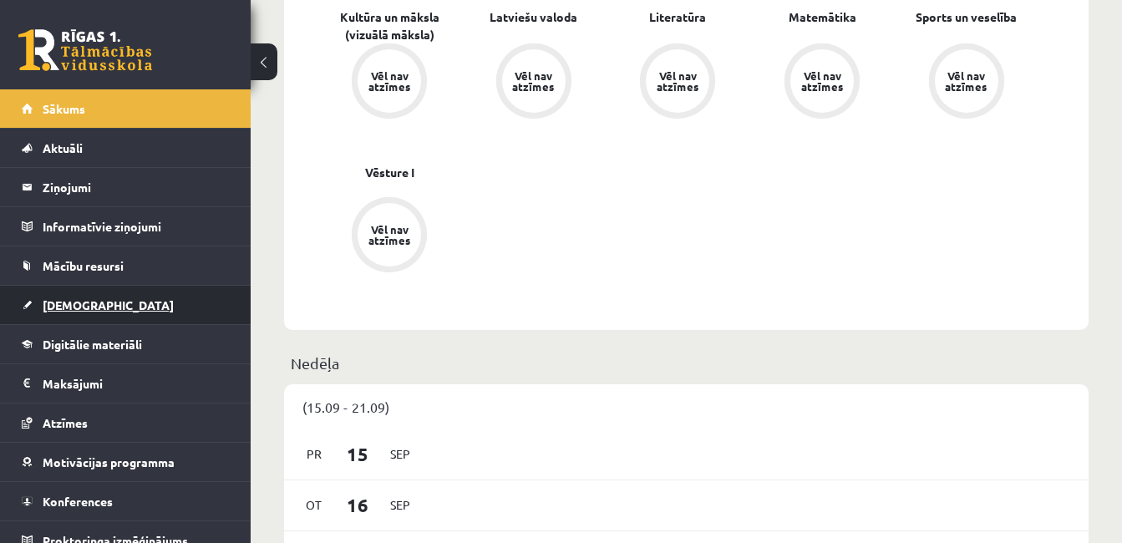
click at [73, 297] on link "[DEMOGRAPHIC_DATA]" at bounding box center [126, 305] width 208 height 38
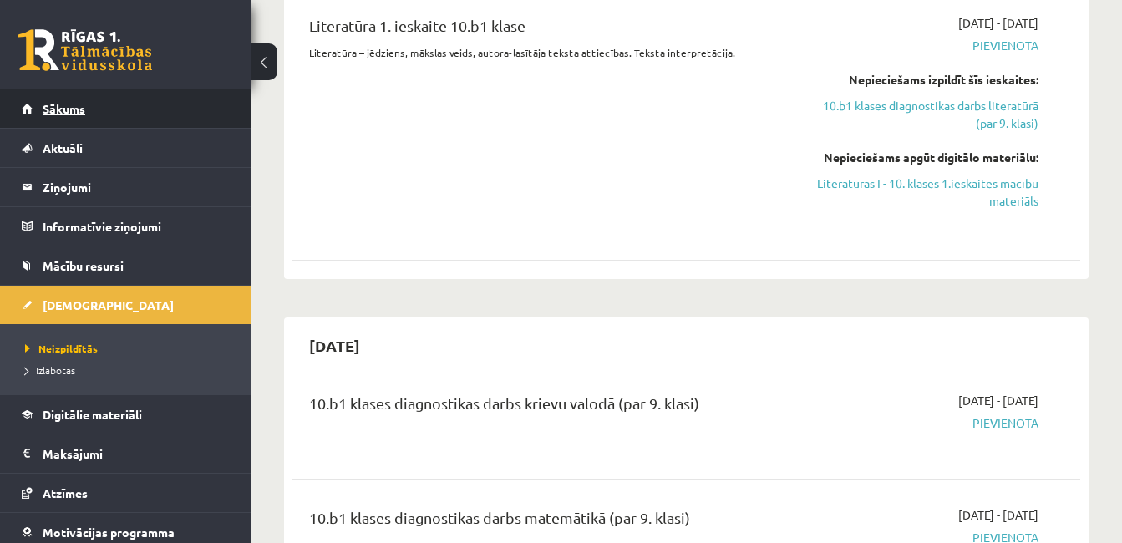
click at [79, 102] on span "Sākums" at bounding box center [64, 108] width 43 height 15
